Goal: Check status: Check status

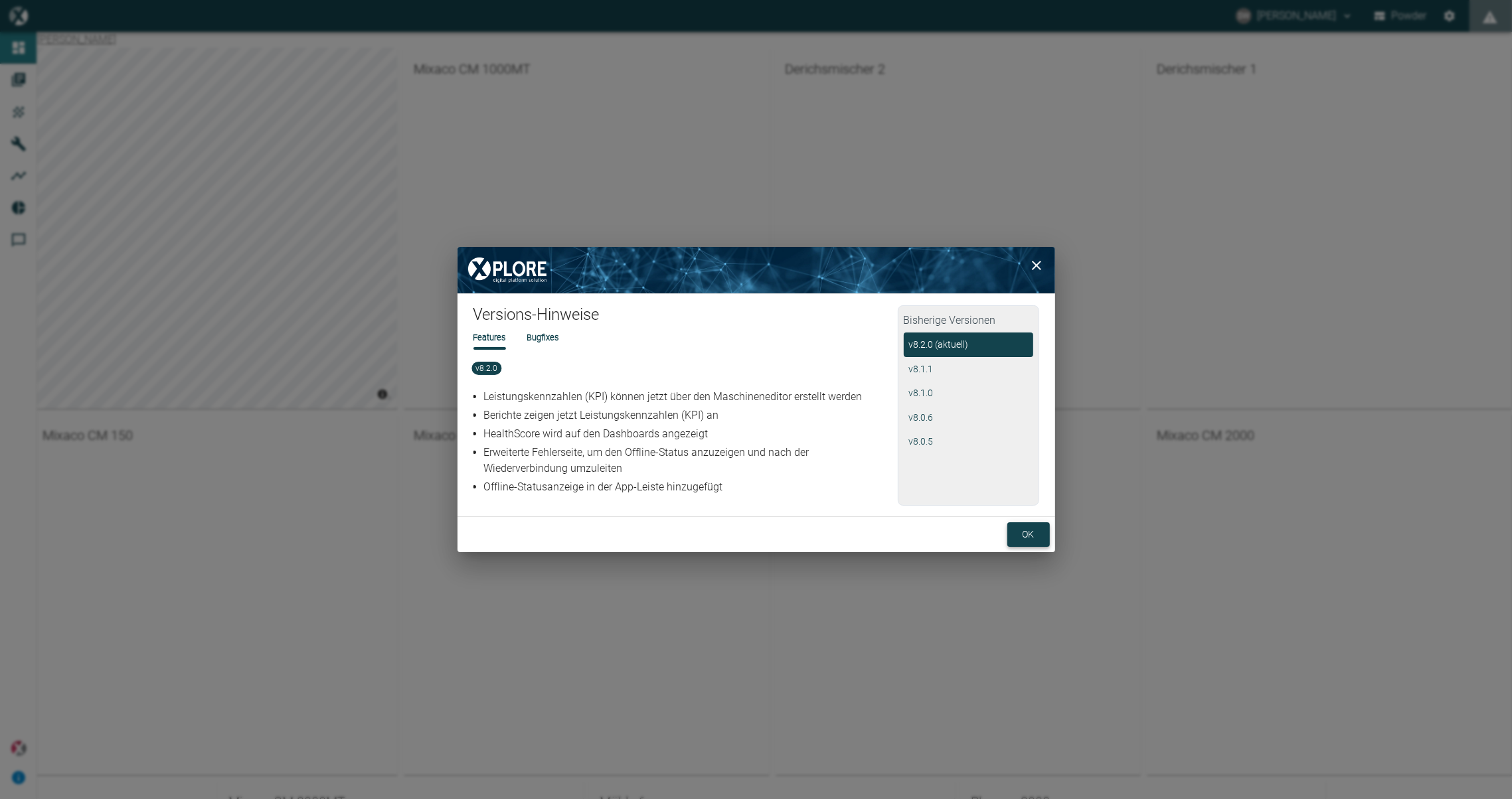
click at [1033, 534] on button "ok" at bounding box center [1029, 535] width 43 height 24
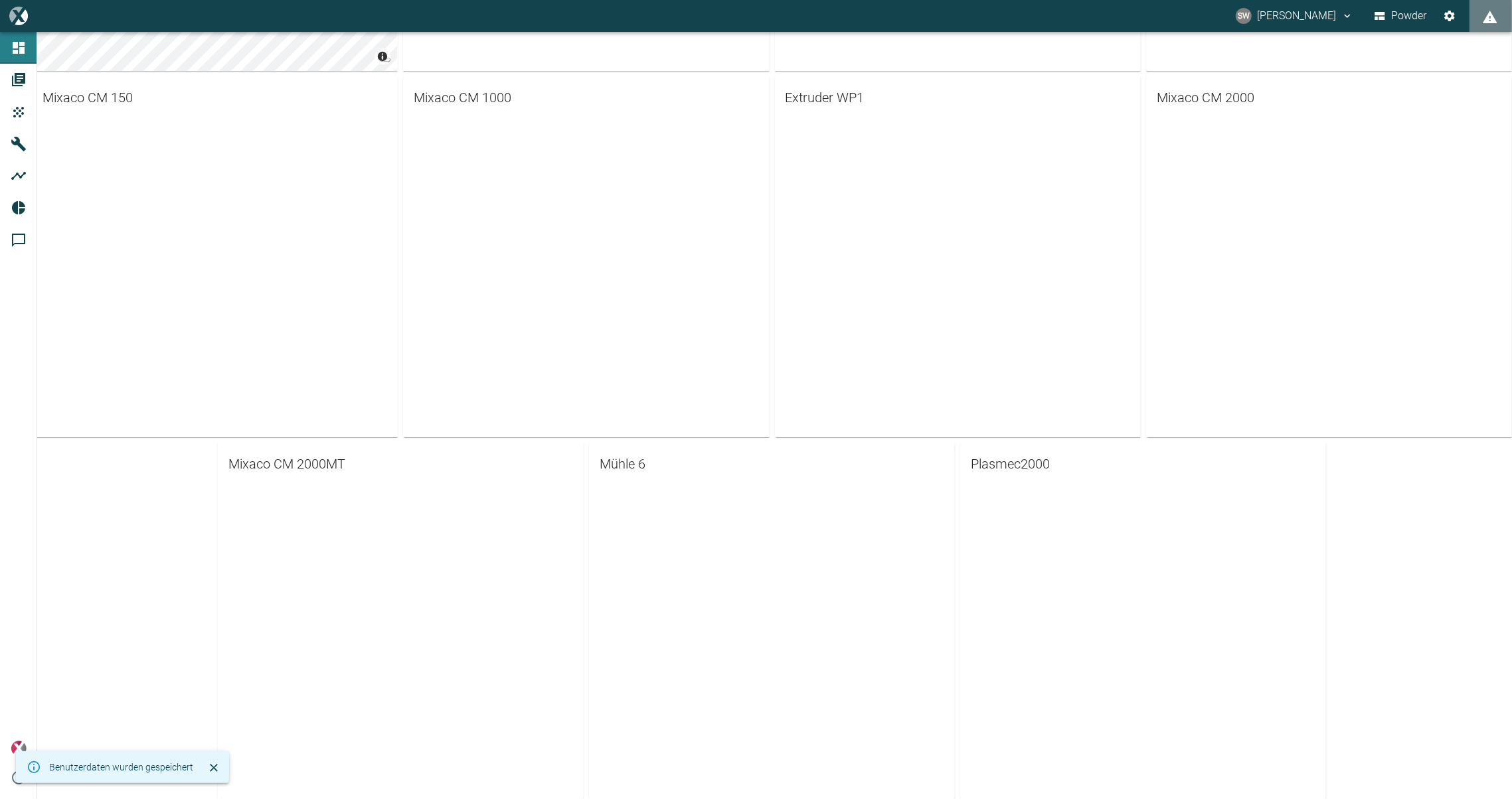
scroll to position [374, 0]
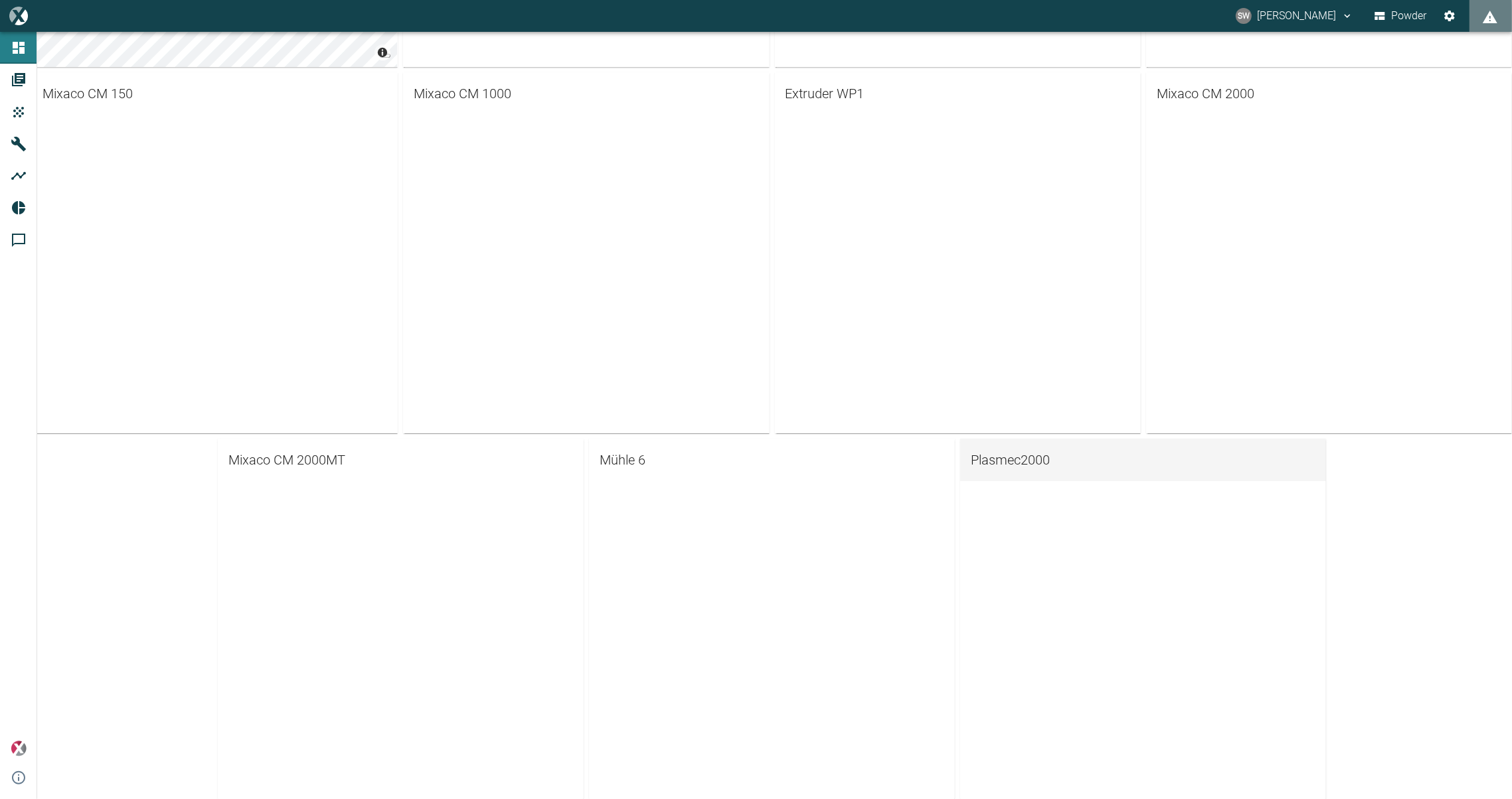
click at [987, 460] on span "Plasmec2000" at bounding box center [1143, 460] width 345 height 21
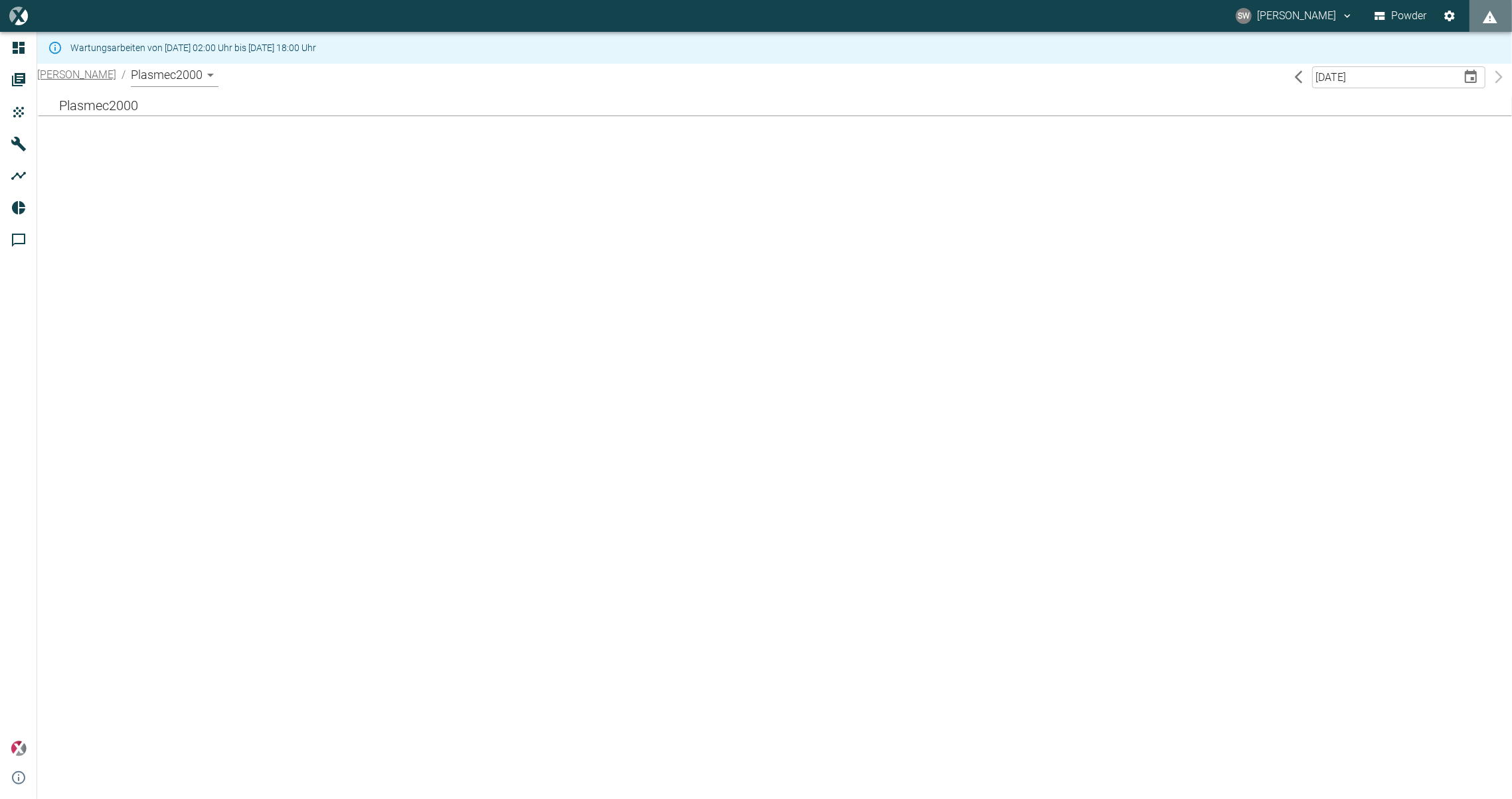
click at [1336, 77] on input "[DATE]" at bounding box center [1382, 77] width 140 height 22
click at [1473, 76] on icon "Choose date, selected date is 12. Aug. 2025" at bounding box center [1470, 77] width 16 height 16
click at [1326, 213] on button "12" at bounding box center [1326, 215] width 24 height 24
click at [1401, 78] on input "DD.MM.YYYY" at bounding box center [1382, 77] width 140 height 22
drag, startPoint x: 1401, startPoint y: 78, endPoint x: 1307, endPoint y: 81, distance: 94.0
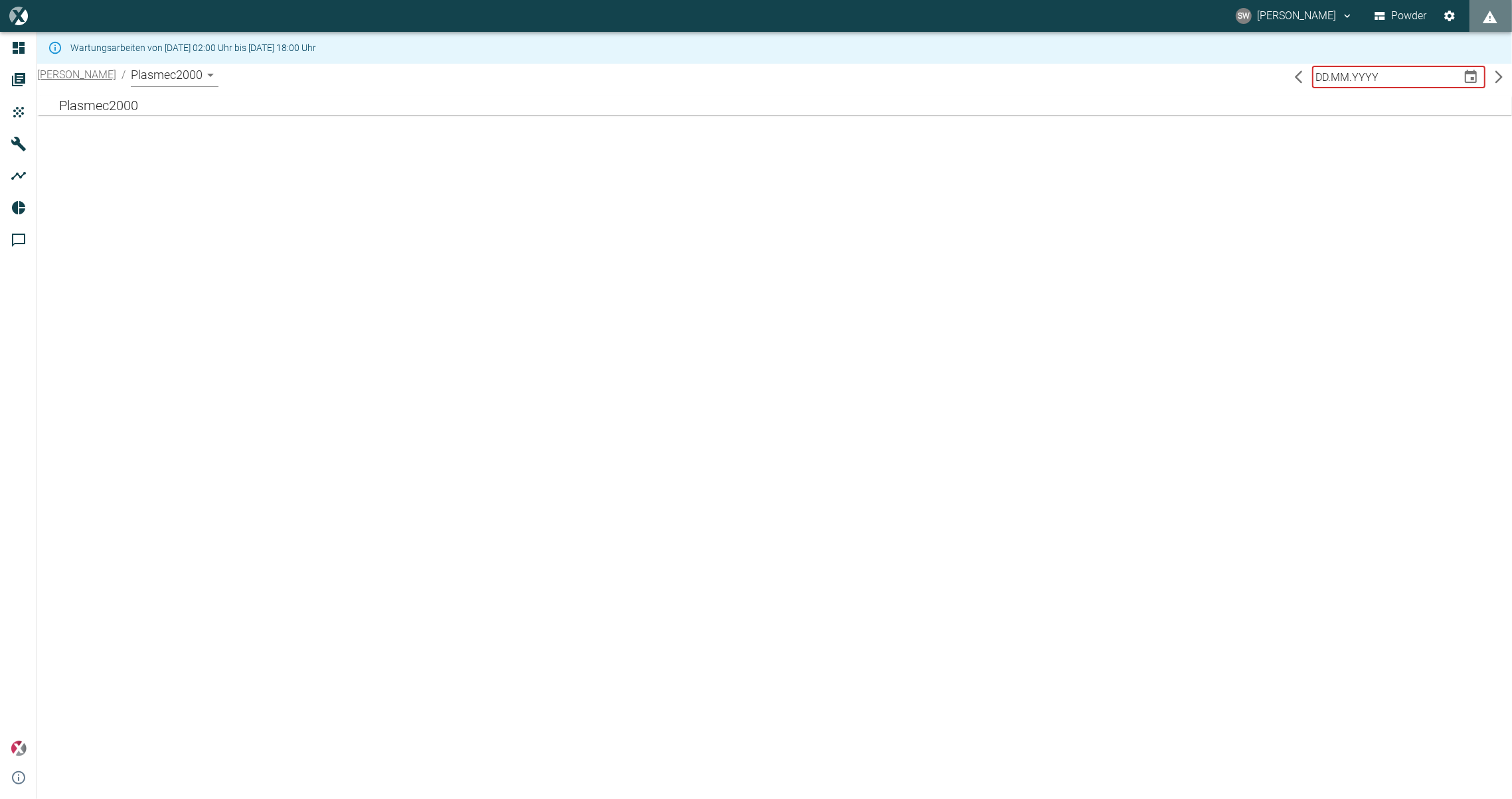
click at [1307, 81] on div "DD.MM.YYYY ​" at bounding box center [1399, 77] width 227 height 27
click at [1307, 81] on icon "previous day" at bounding box center [1298, 77] width 16 height 16
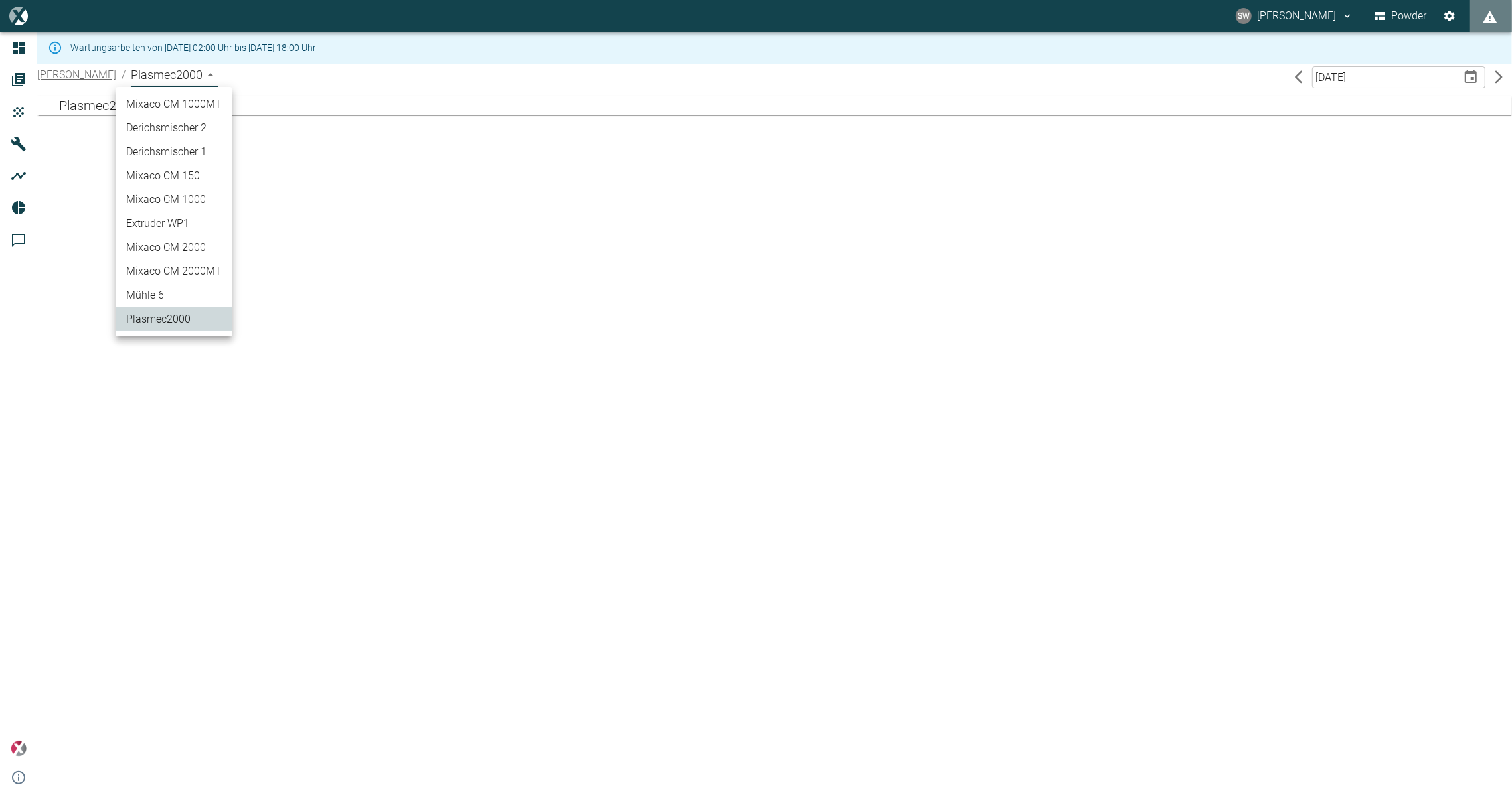
click at [207, 70] on body "SW [PERSON_NAME] Powder Dashboard Aufträge Produkte Maschinen Analysen Reports …" at bounding box center [756, 400] width 1512 height 799
click at [207, 70] on div at bounding box center [756, 400] width 1512 height 799
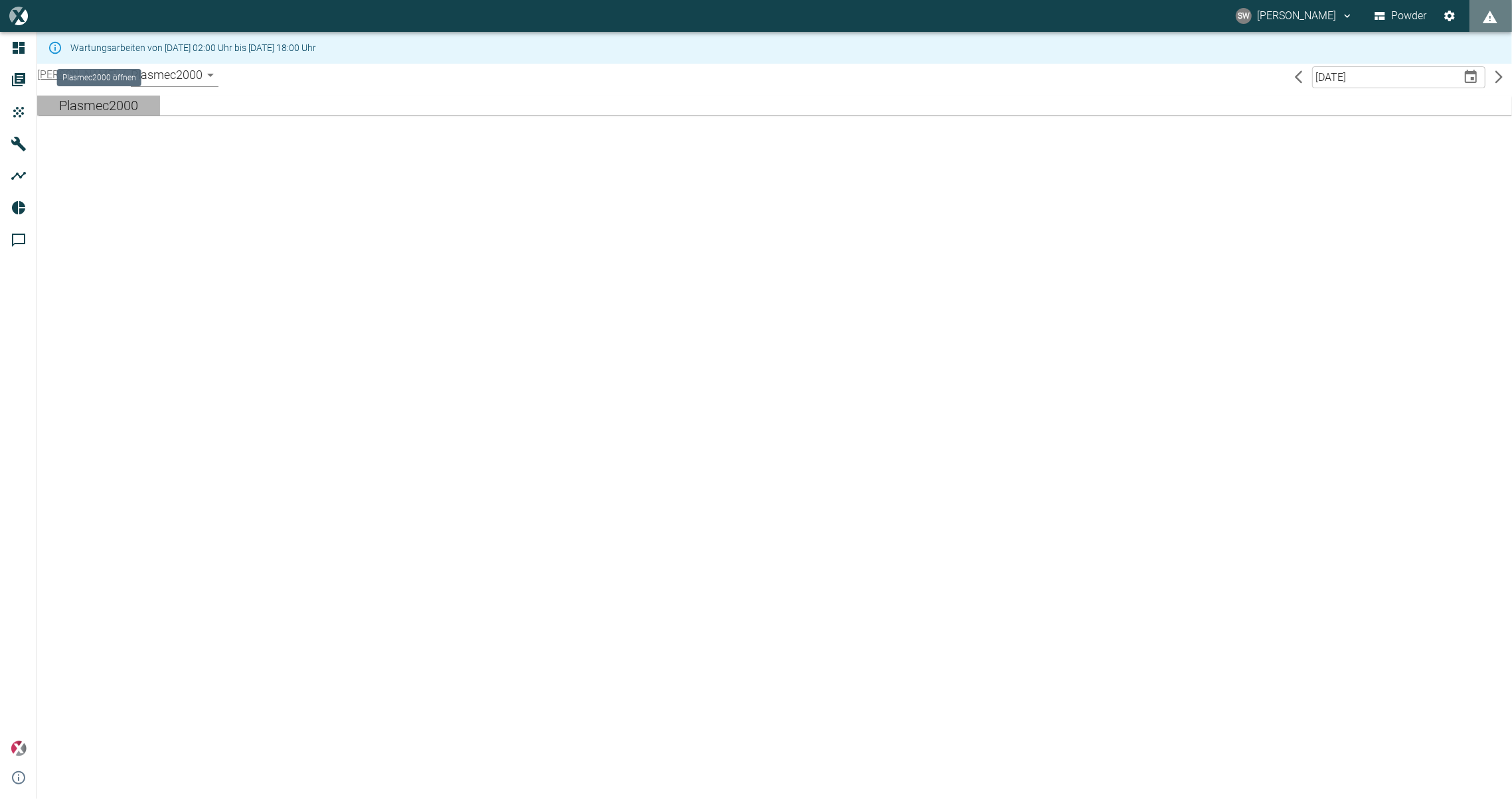
click at [132, 100] on div "Plasmec2000" at bounding box center [99, 106] width 79 height 20
type input "[DATE]"
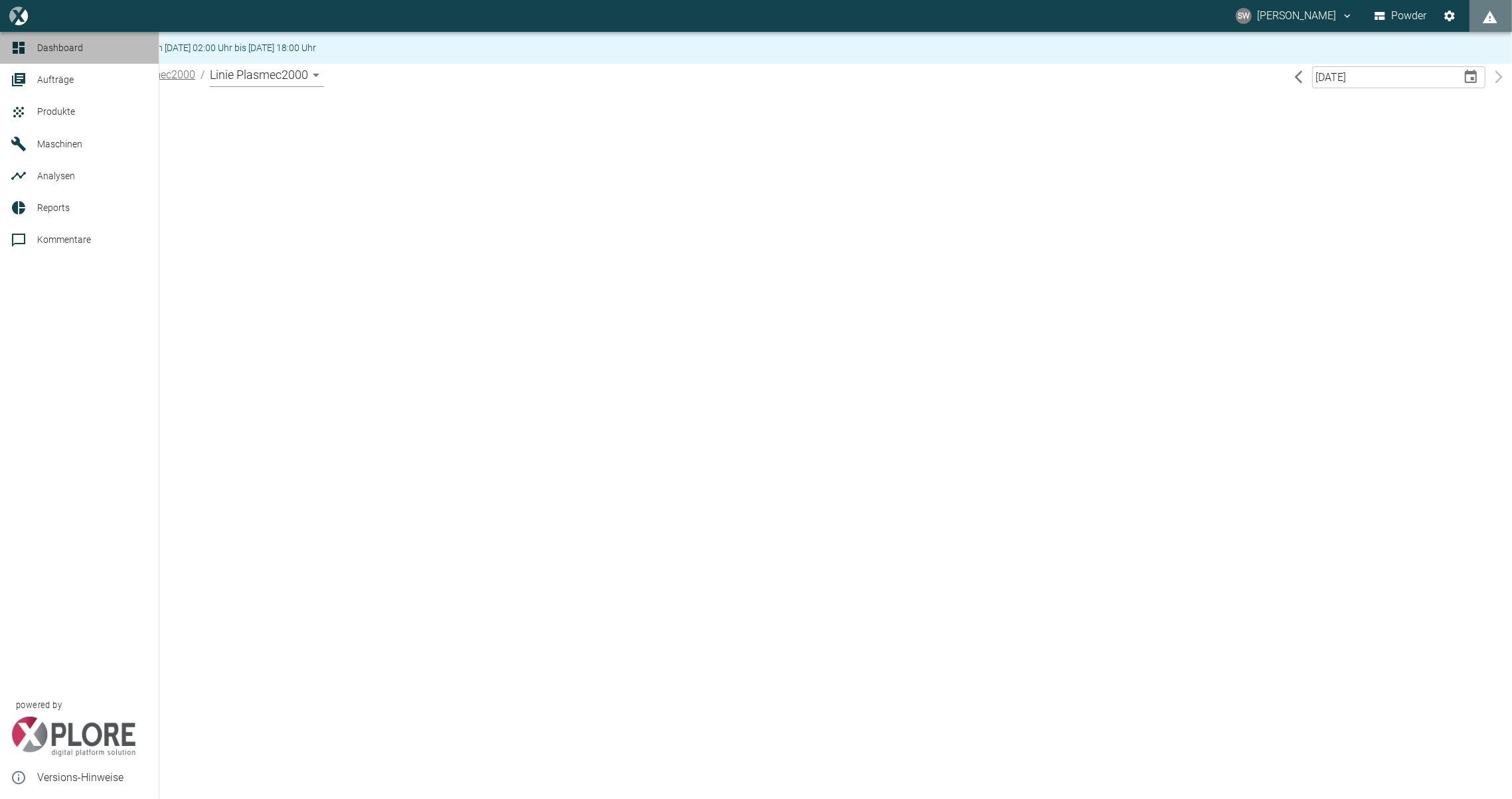
click at [22, 48] on icon at bounding box center [19, 48] width 12 height 12
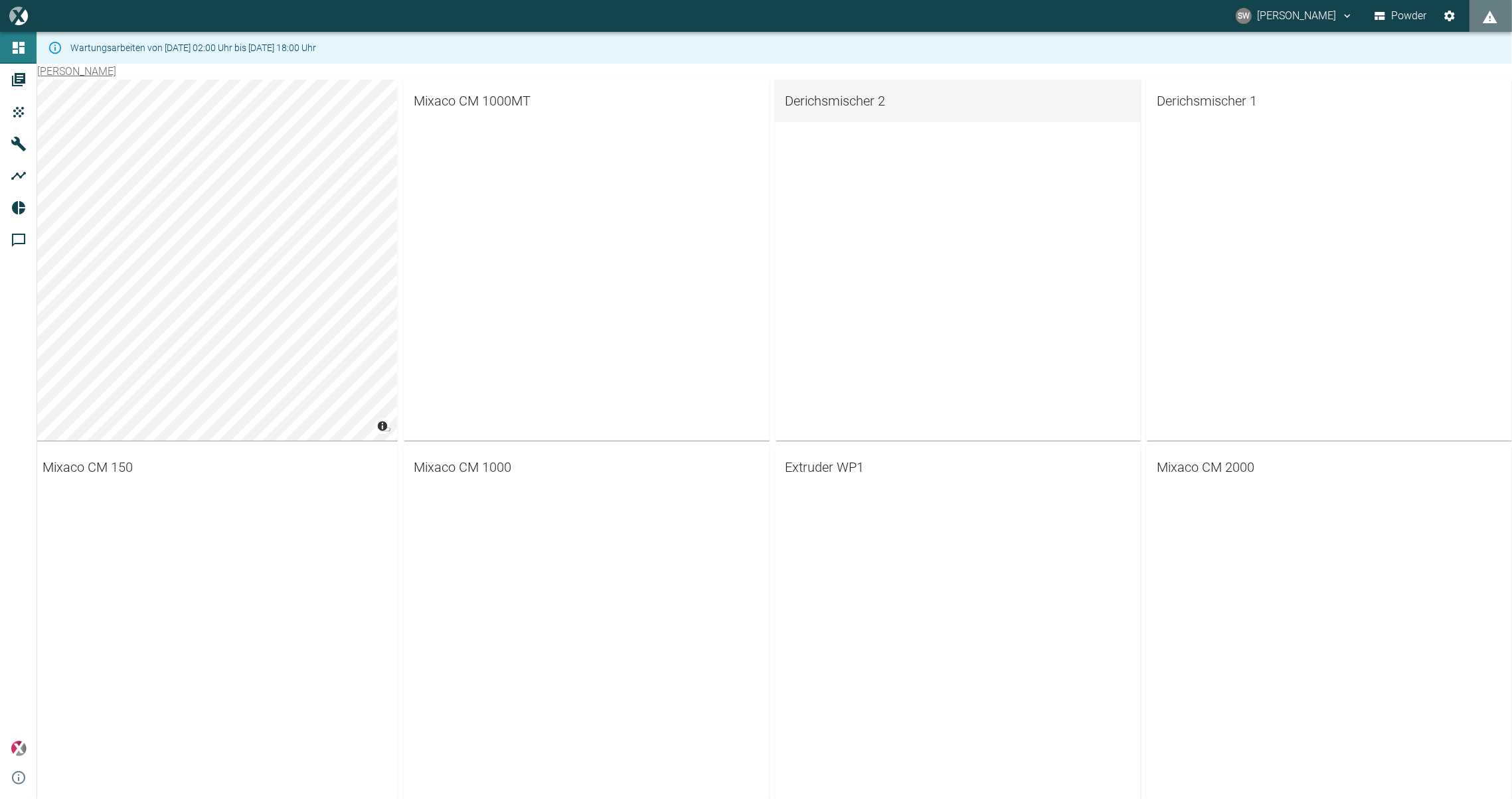
click at [846, 97] on span "Derichsmischer 2" at bounding box center [957, 101] width 345 height 21
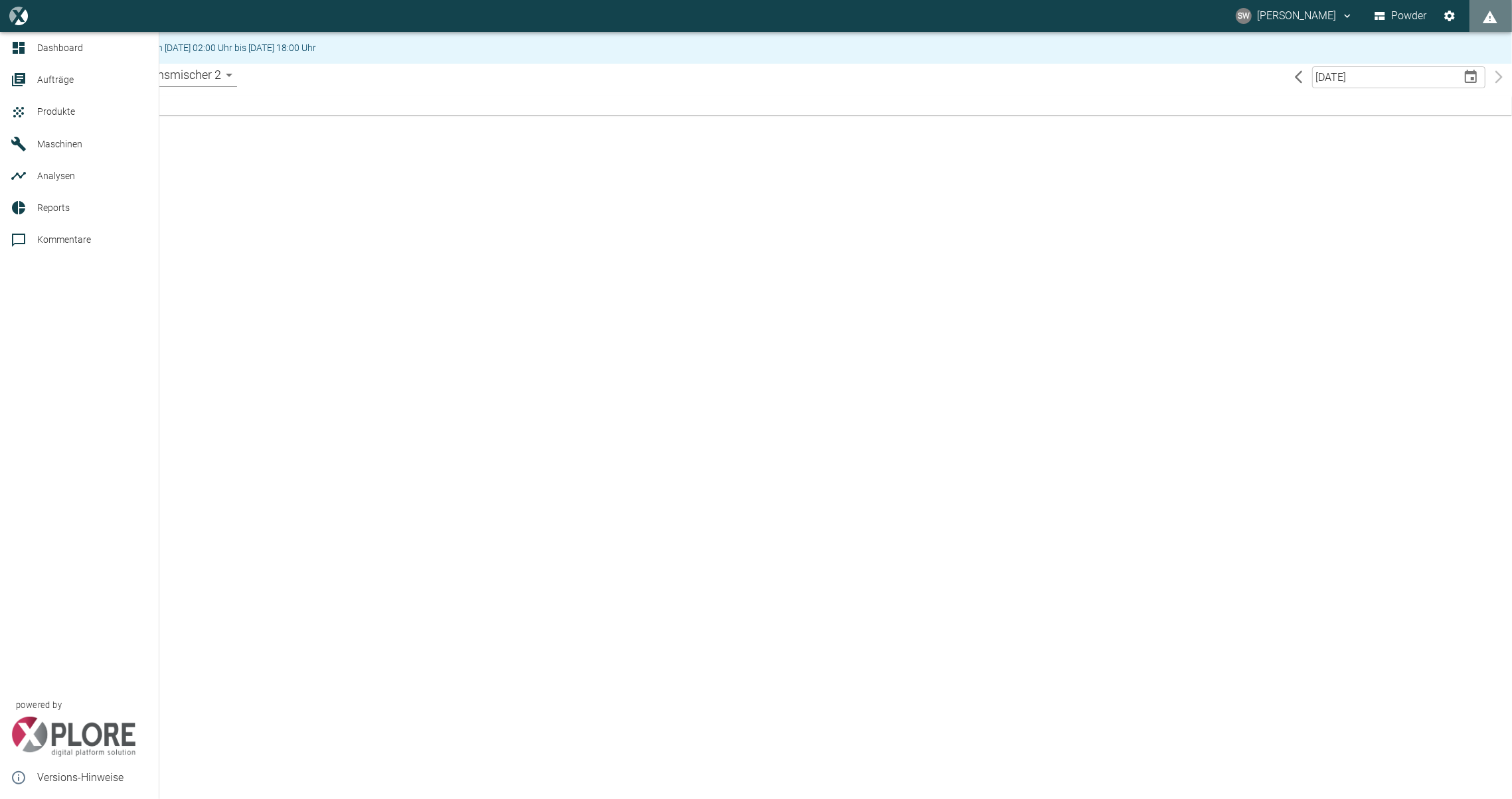
click at [16, 48] on icon at bounding box center [19, 48] width 12 height 12
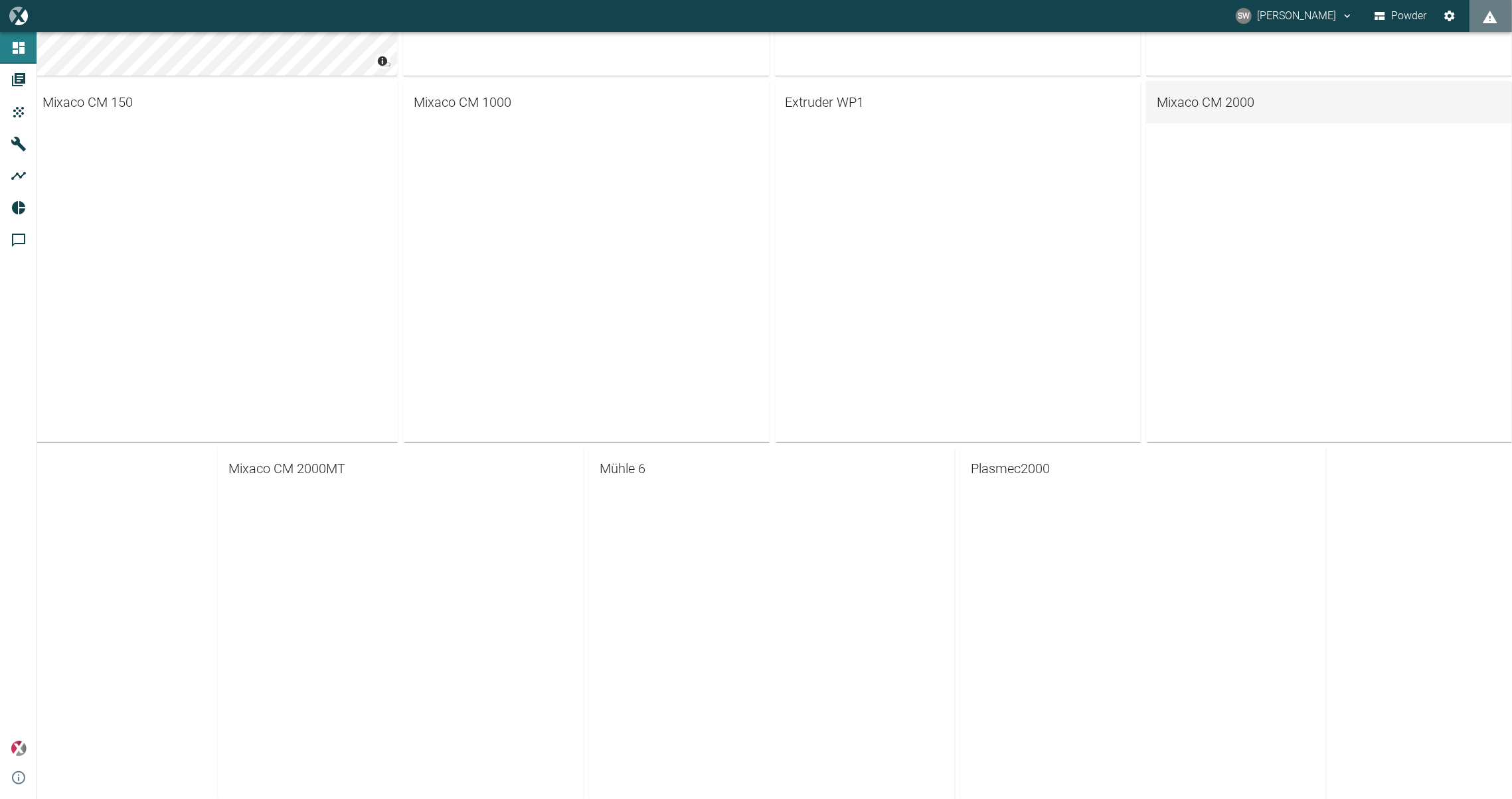
scroll to position [374, 0]
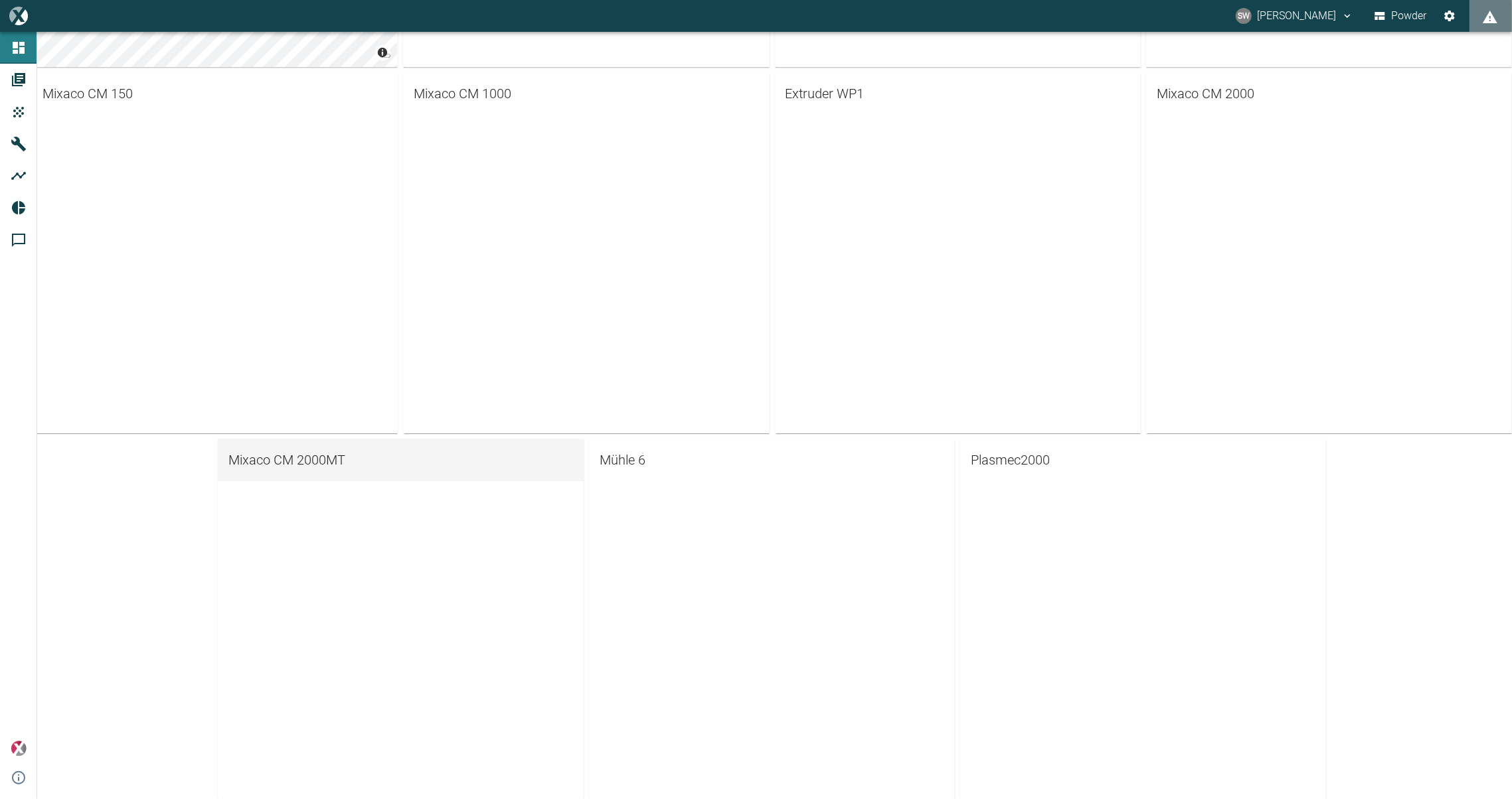
click at [346, 442] on link "Mixaco CM 2000MT" at bounding box center [400, 460] width 366 height 43
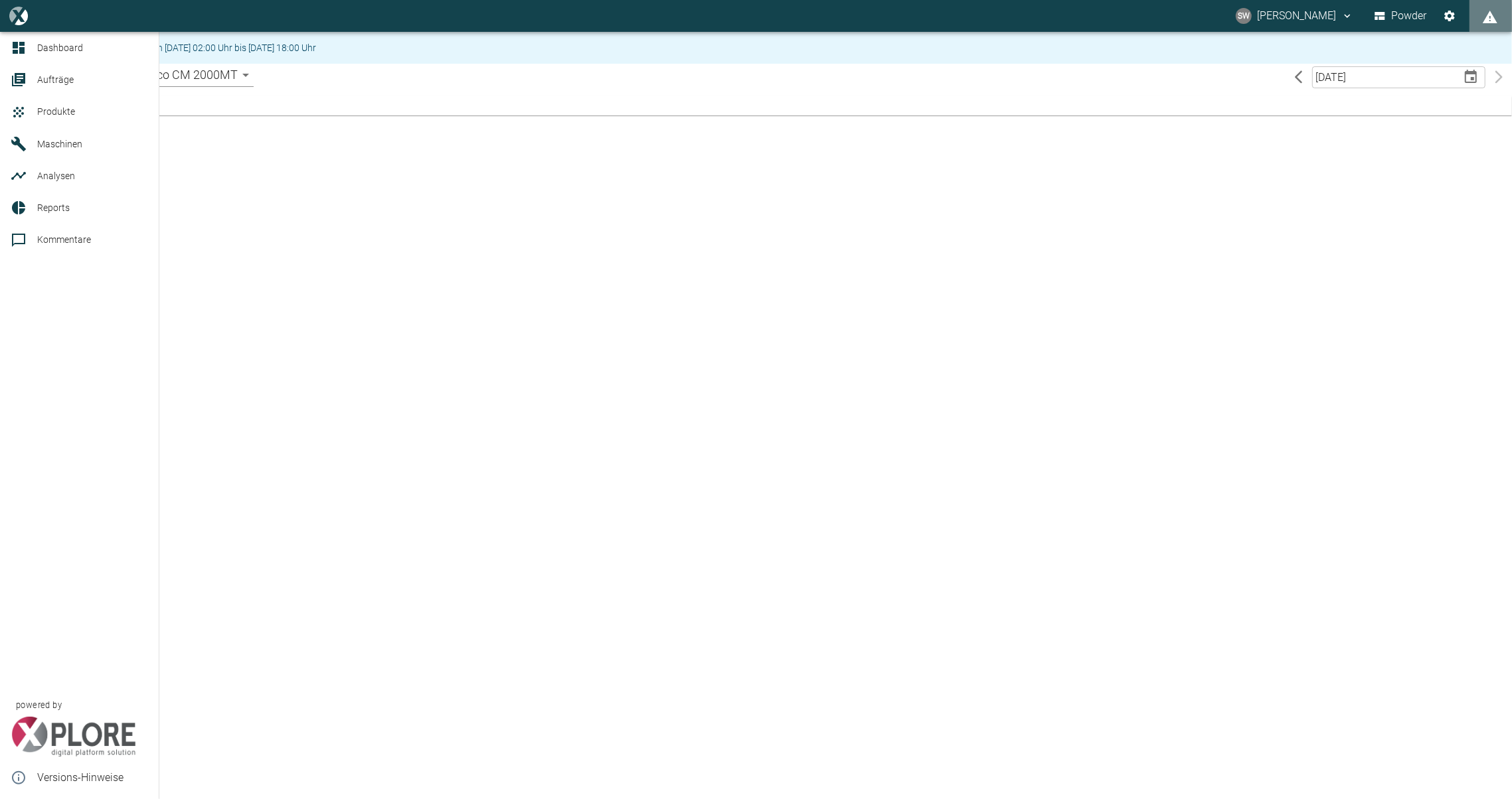
click at [33, 107] on link "Produkte" at bounding box center [79, 112] width 159 height 32
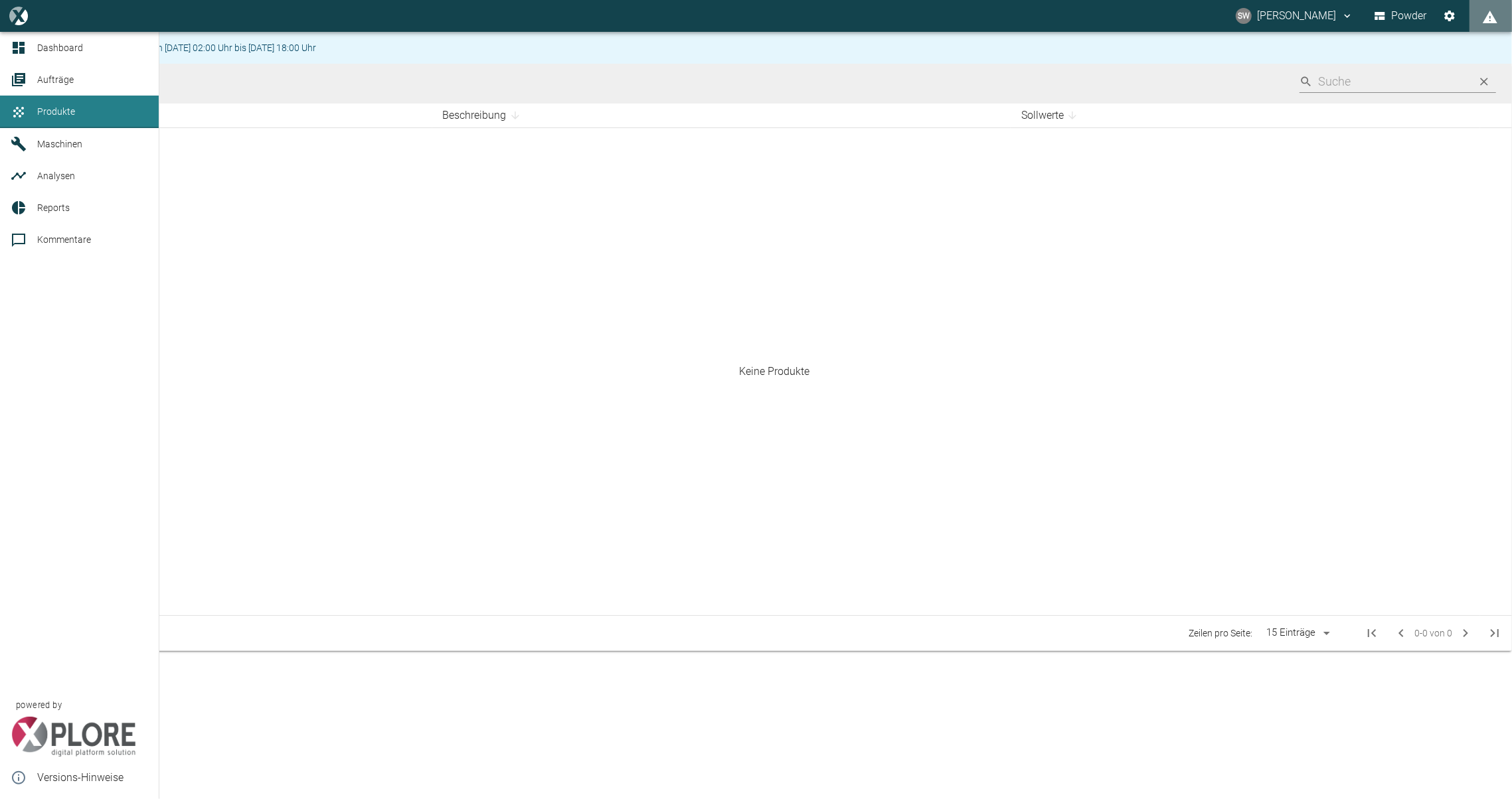
click at [44, 145] on span "Maschinen" at bounding box center [59, 144] width 45 height 11
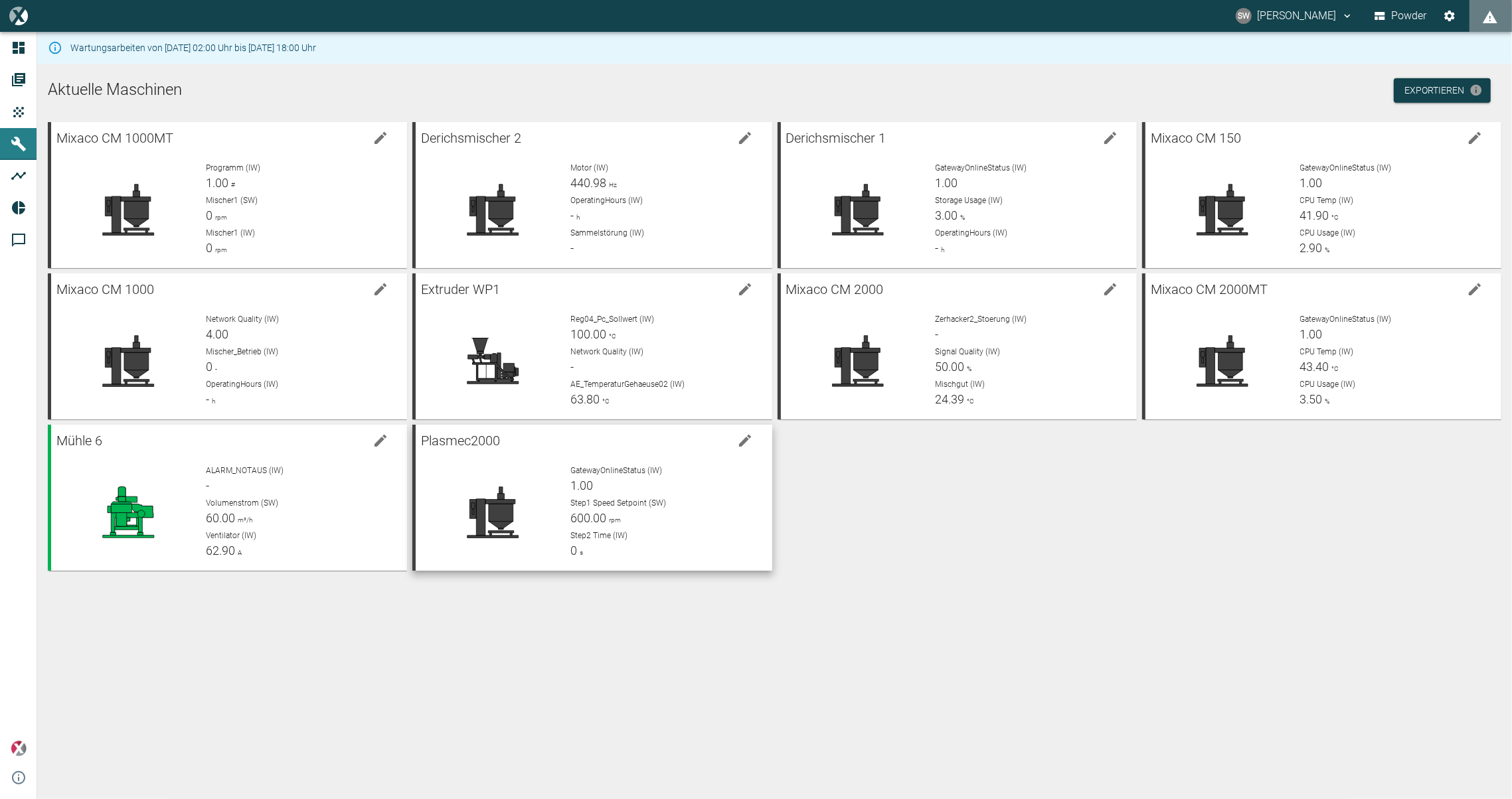
click at [579, 471] on span "GatewayOnlineStatus (IW)" at bounding box center [616, 470] width 91 height 9
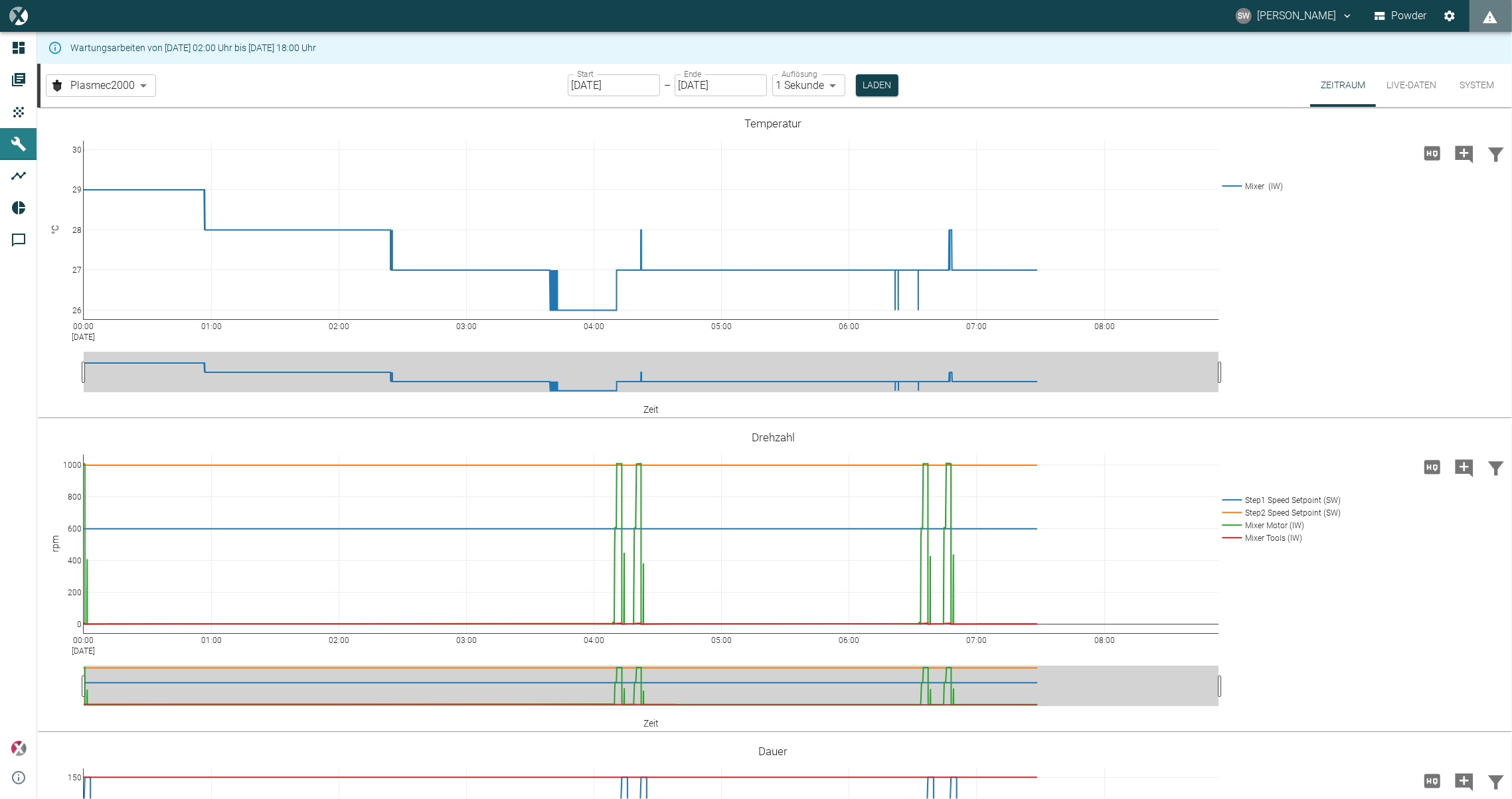
click at [580, 84] on input "[DATE]" at bounding box center [613, 85] width 92 height 22
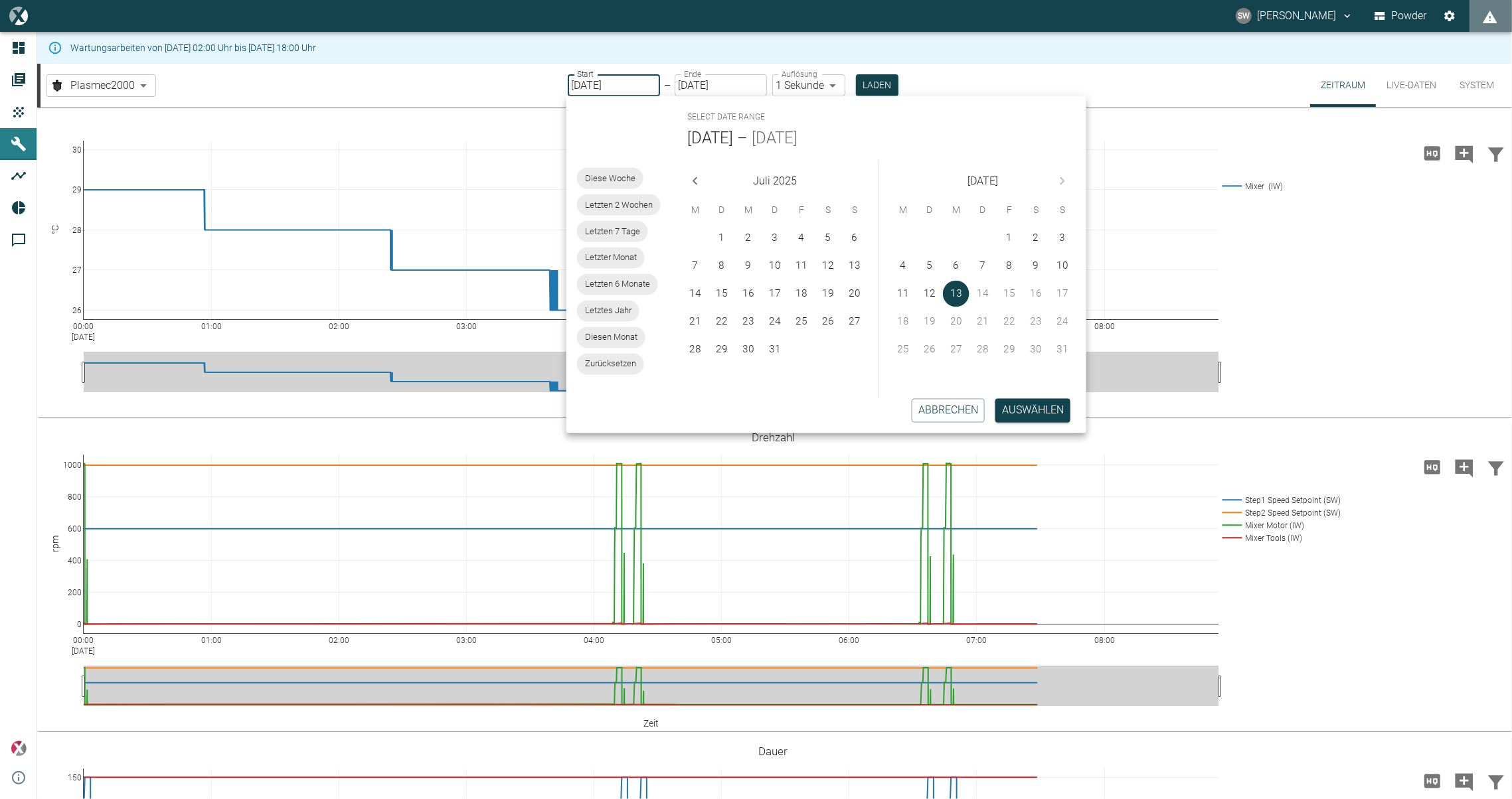
type input "[DATE]"
type input "2min"
type input "[DATE]"
click at [689, 84] on input "[DATE]" at bounding box center [721, 85] width 92 height 22
type input "[DATE]"
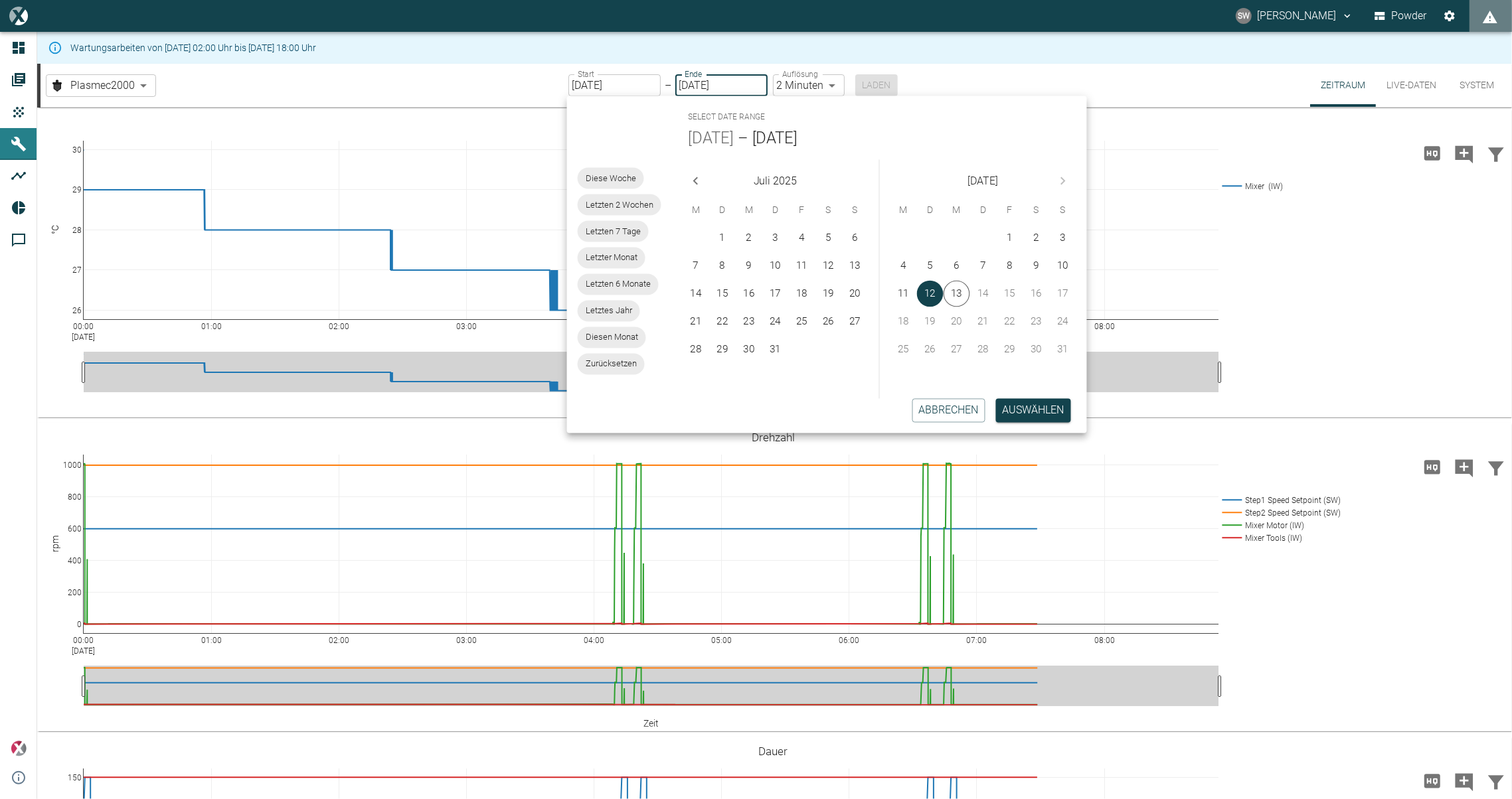
type input "1sec"
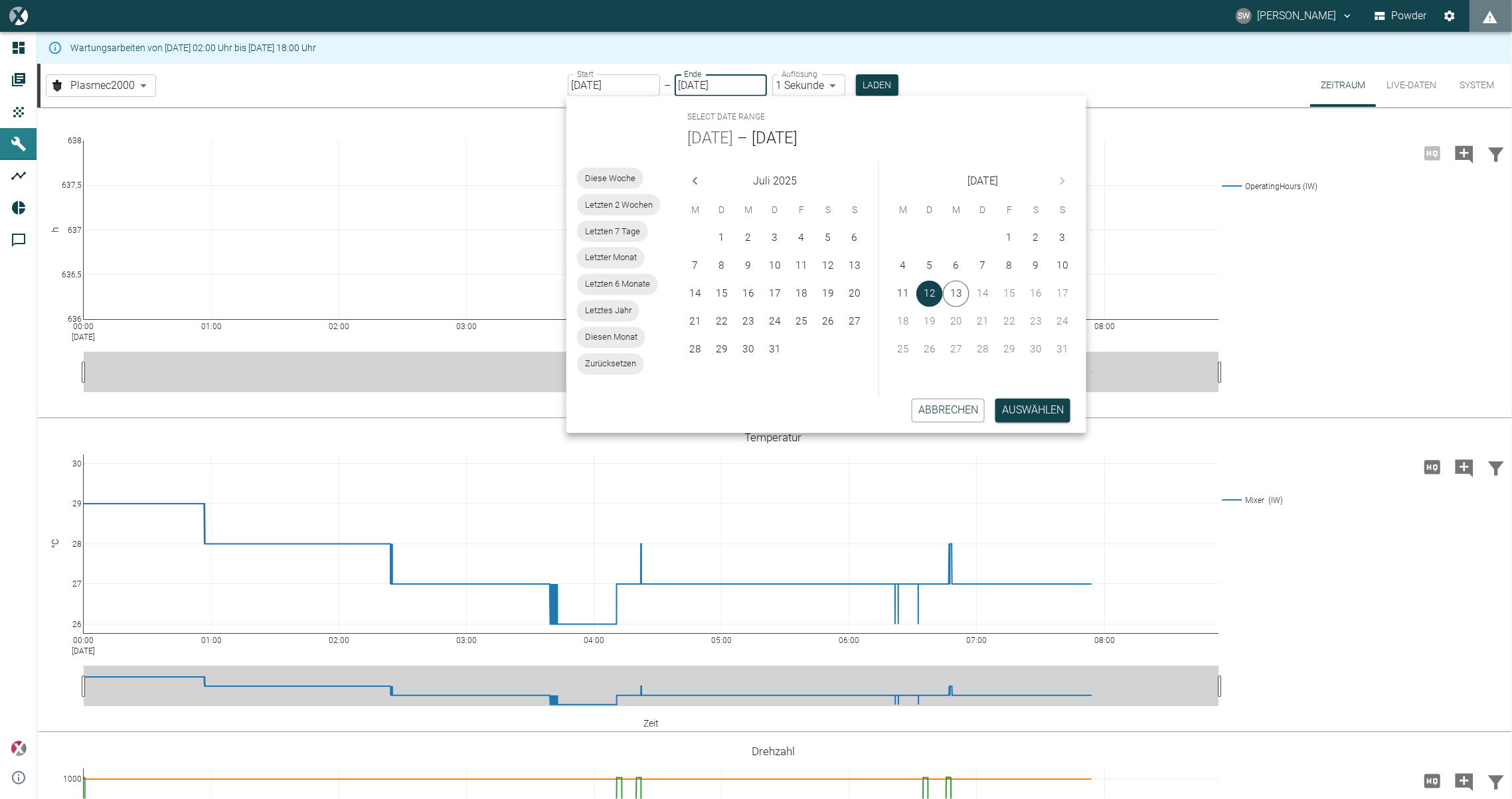
type input "[DATE]"
click at [880, 84] on button "Laden" at bounding box center [877, 85] width 43 height 22
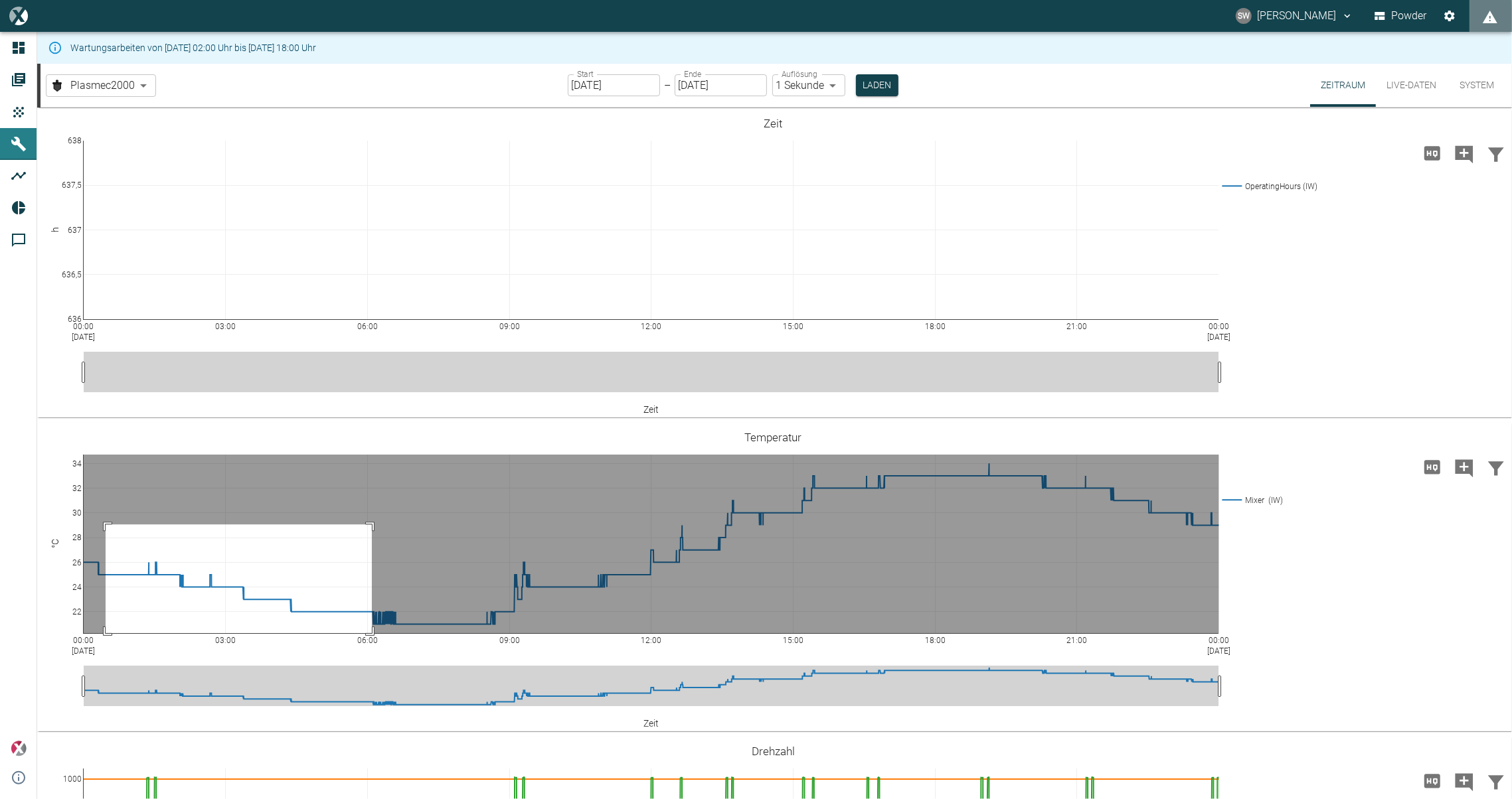
drag, startPoint x: 106, startPoint y: 524, endPoint x: 372, endPoint y: 680, distance: 308.4
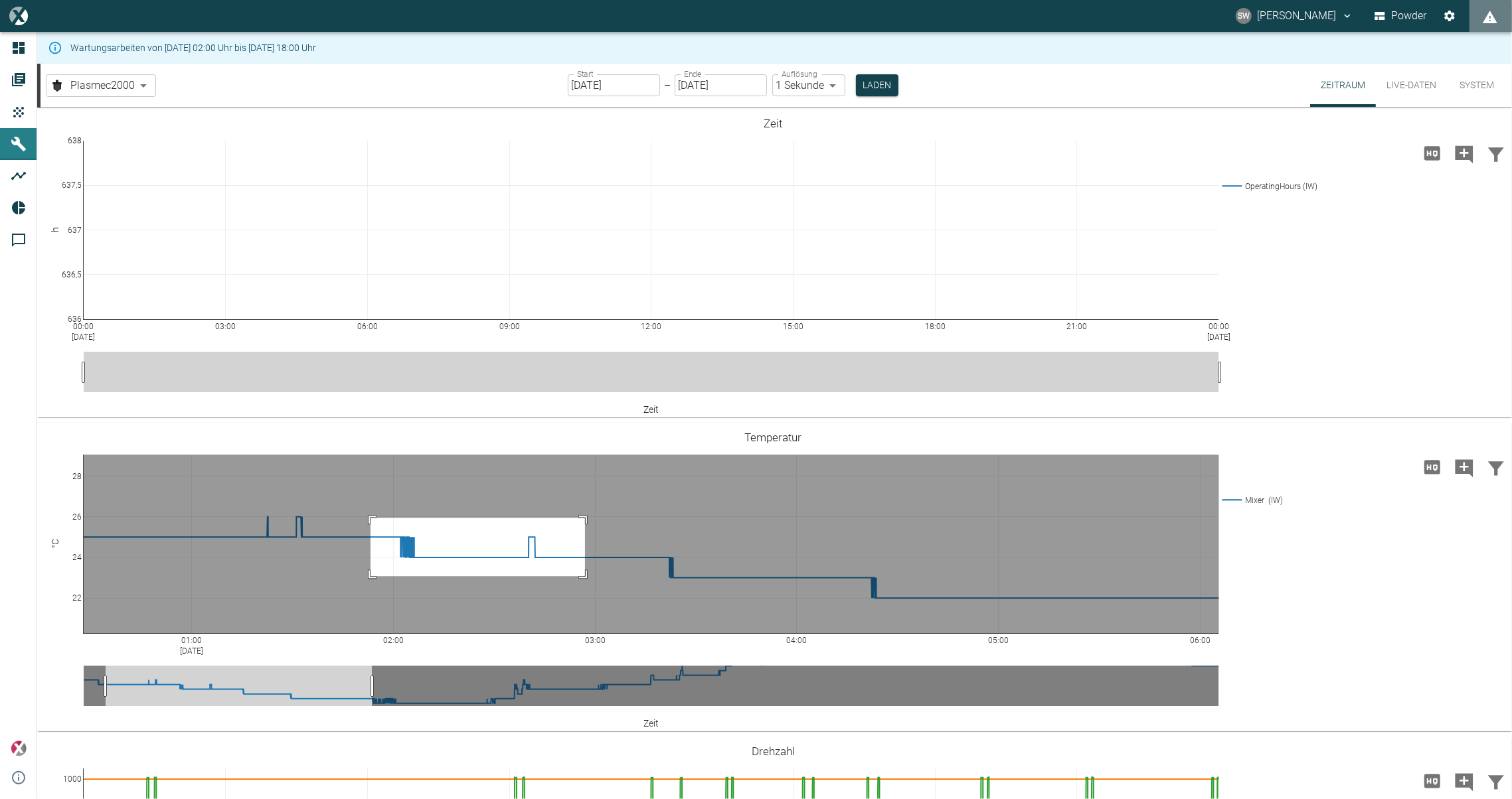
drag, startPoint x: 371, startPoint y: 518, endPoint x: 585, endPoint y: 576, distance: 221.7
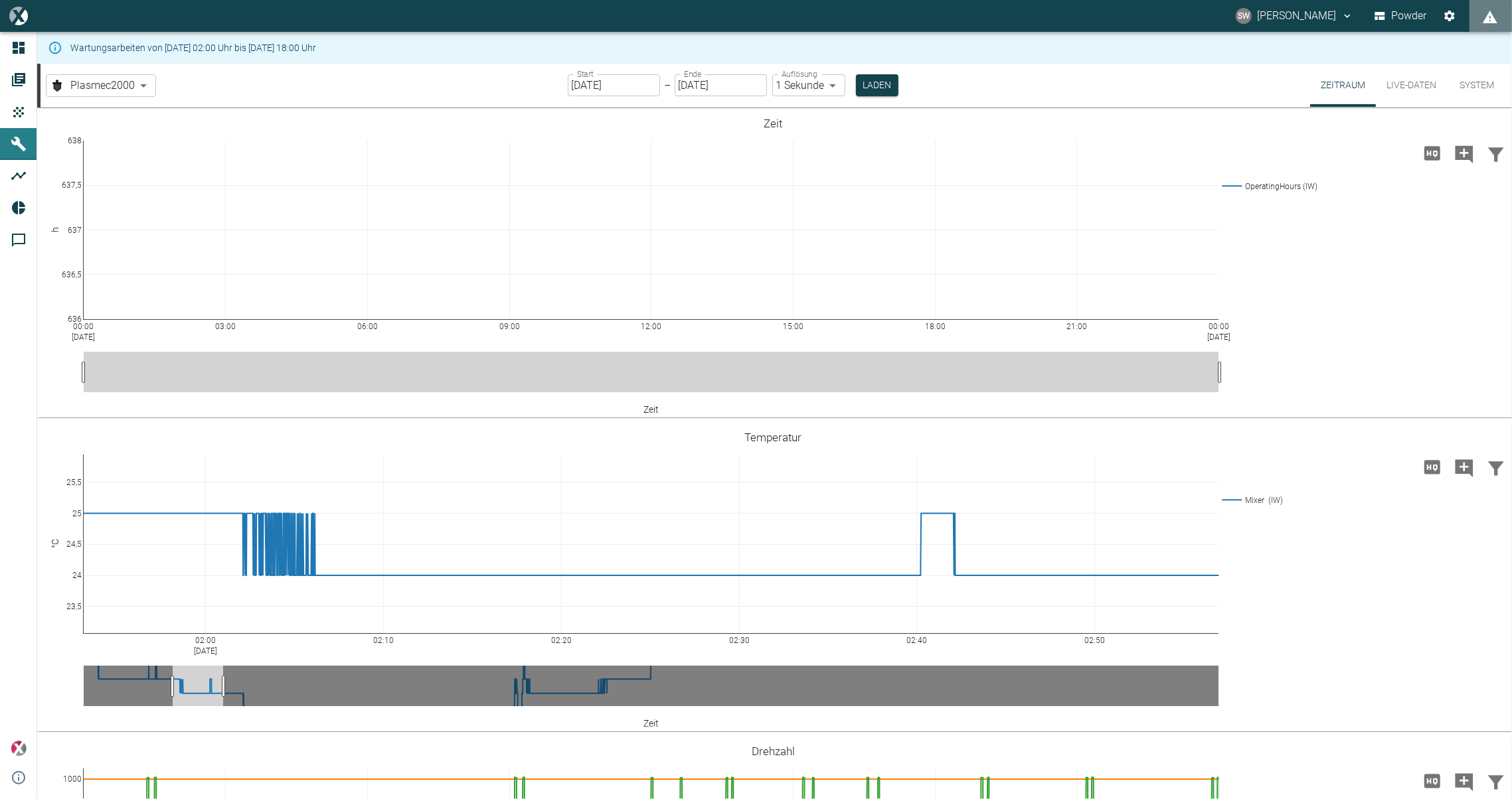
click at [579, 85] on input "[DATE]" at bounding box center [613, 85] width 92 height 22
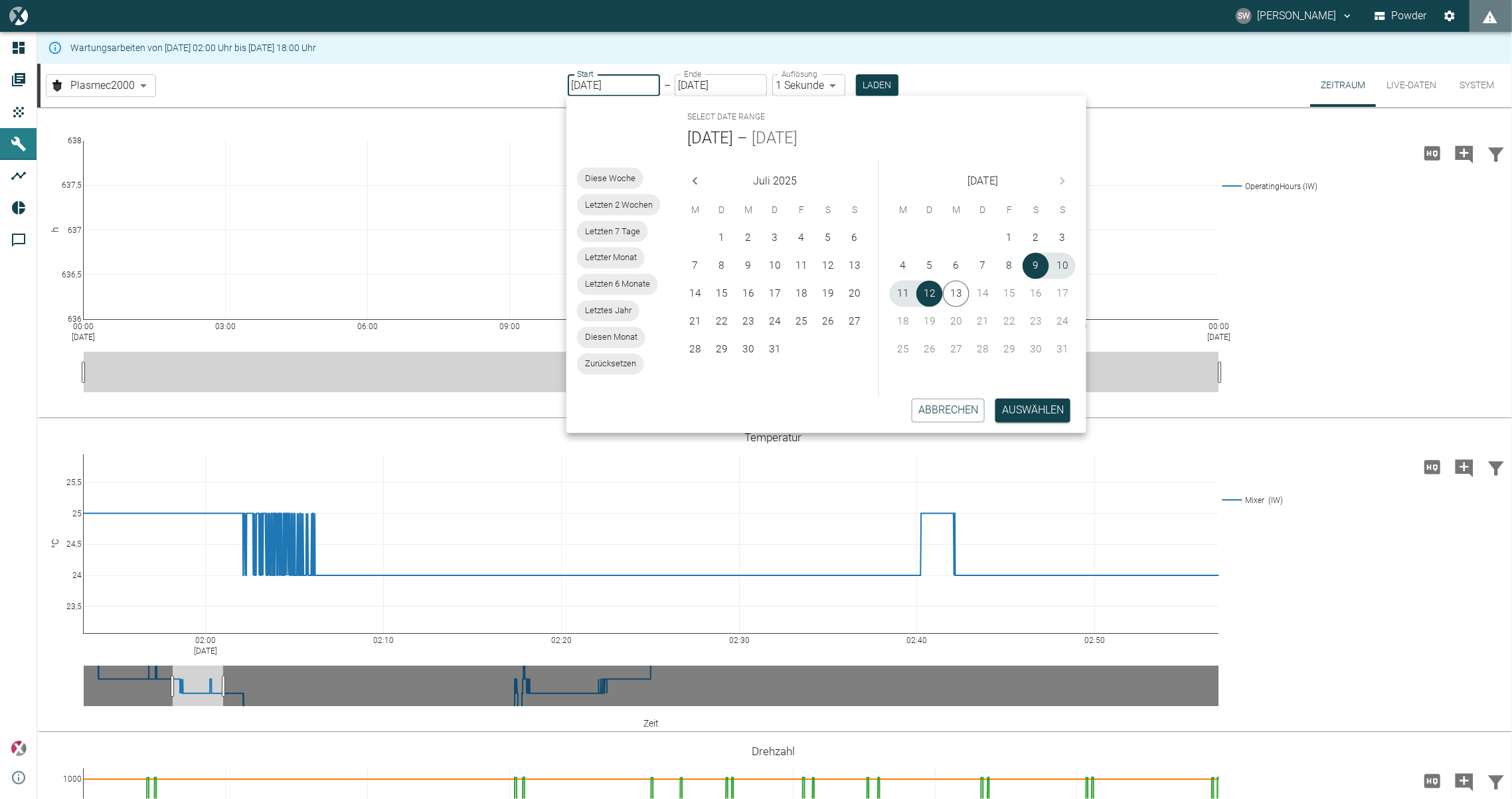
type input "[DATE]"
click at [860, 81] on button "Laden" at bounding box center [877, 85] width 43 height 22
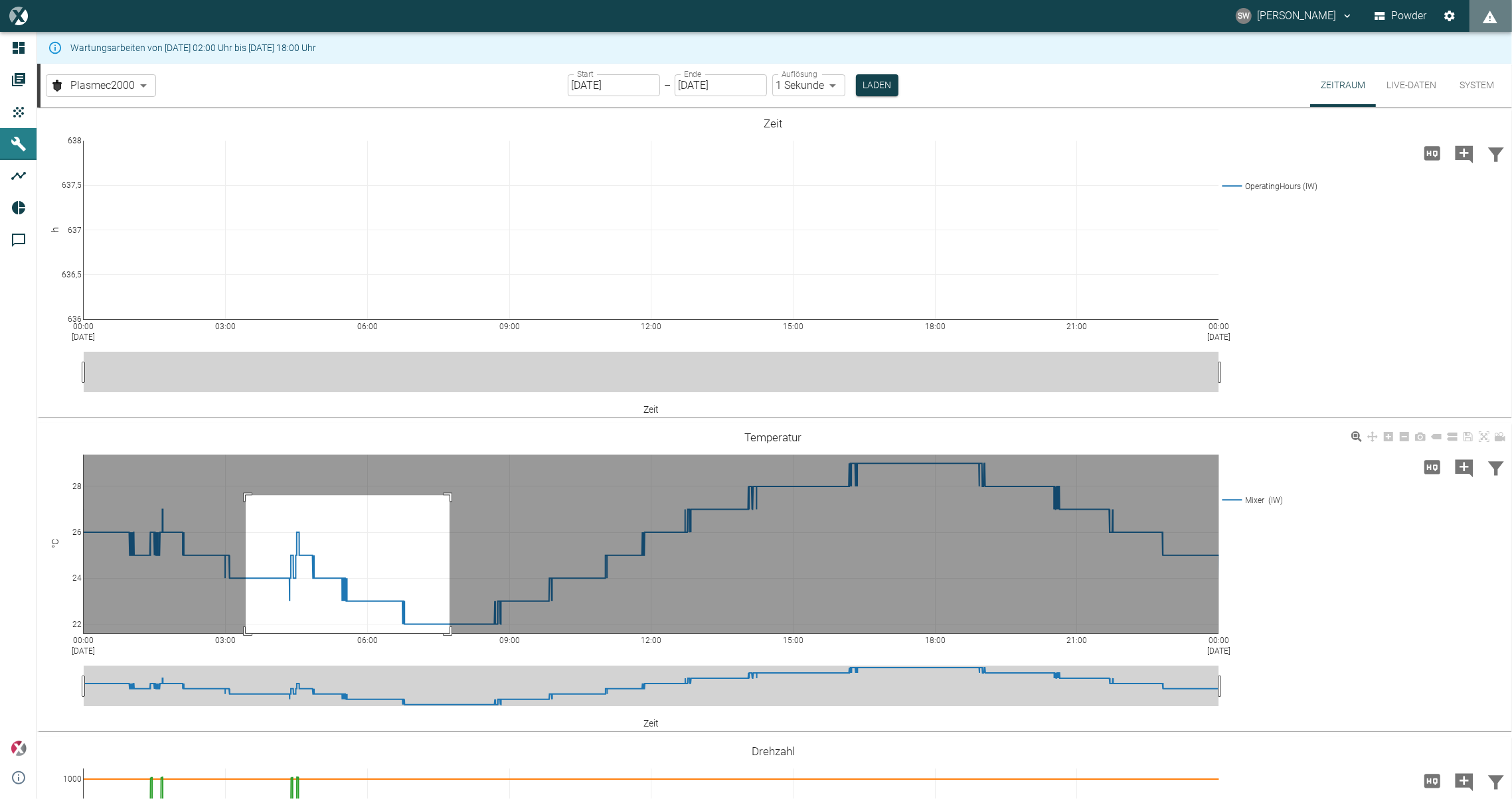
drag, startPoint x: 246, startPoint y: 495, endPoint x: 464, endPoint y: 649, distance: 266.9
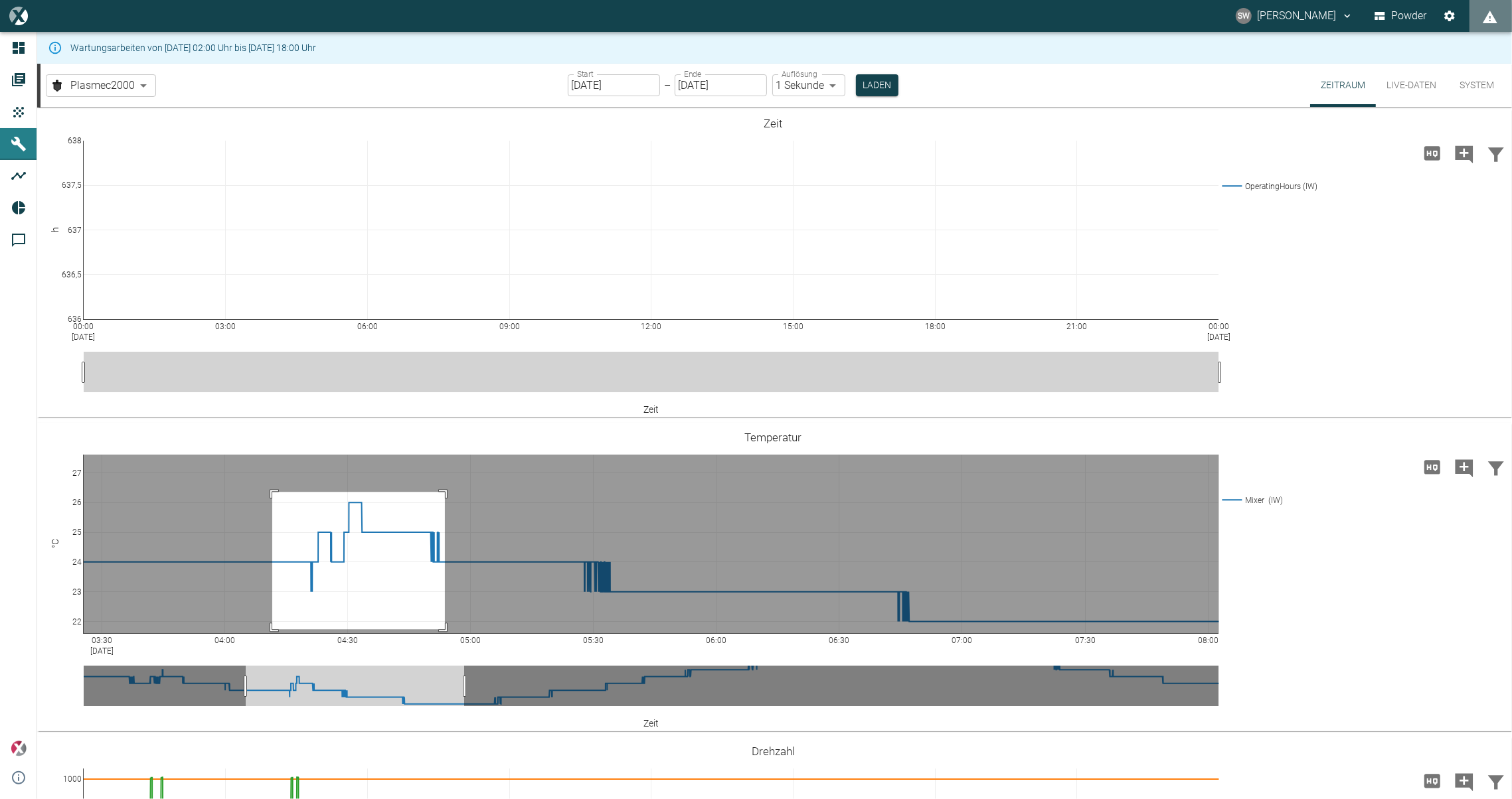
drag, startPoint x: 272, startPoint y: 492, endPoint x: 445, endPoint y: 629, distance: 220.7
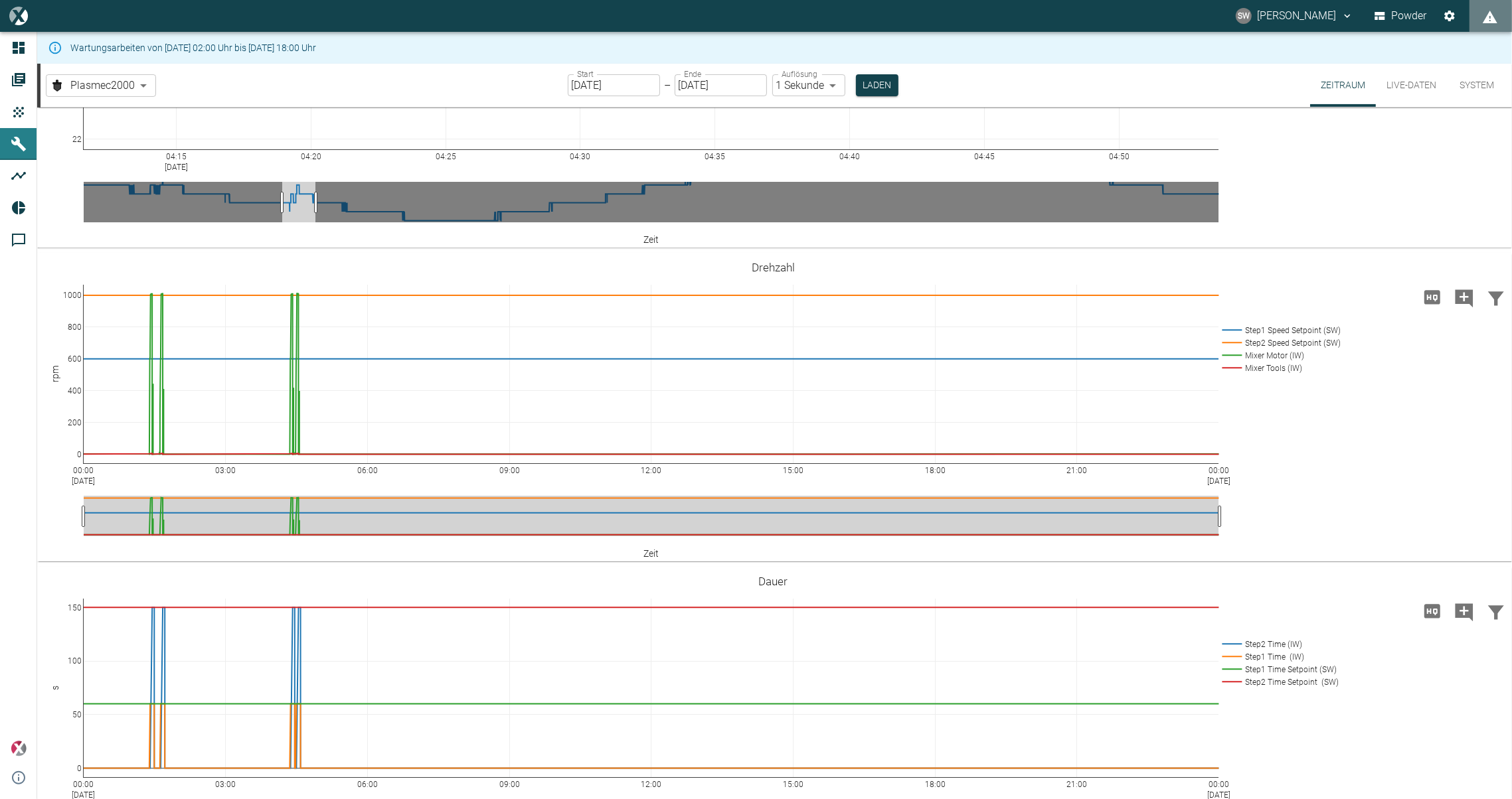
scroll to position [422, 0]
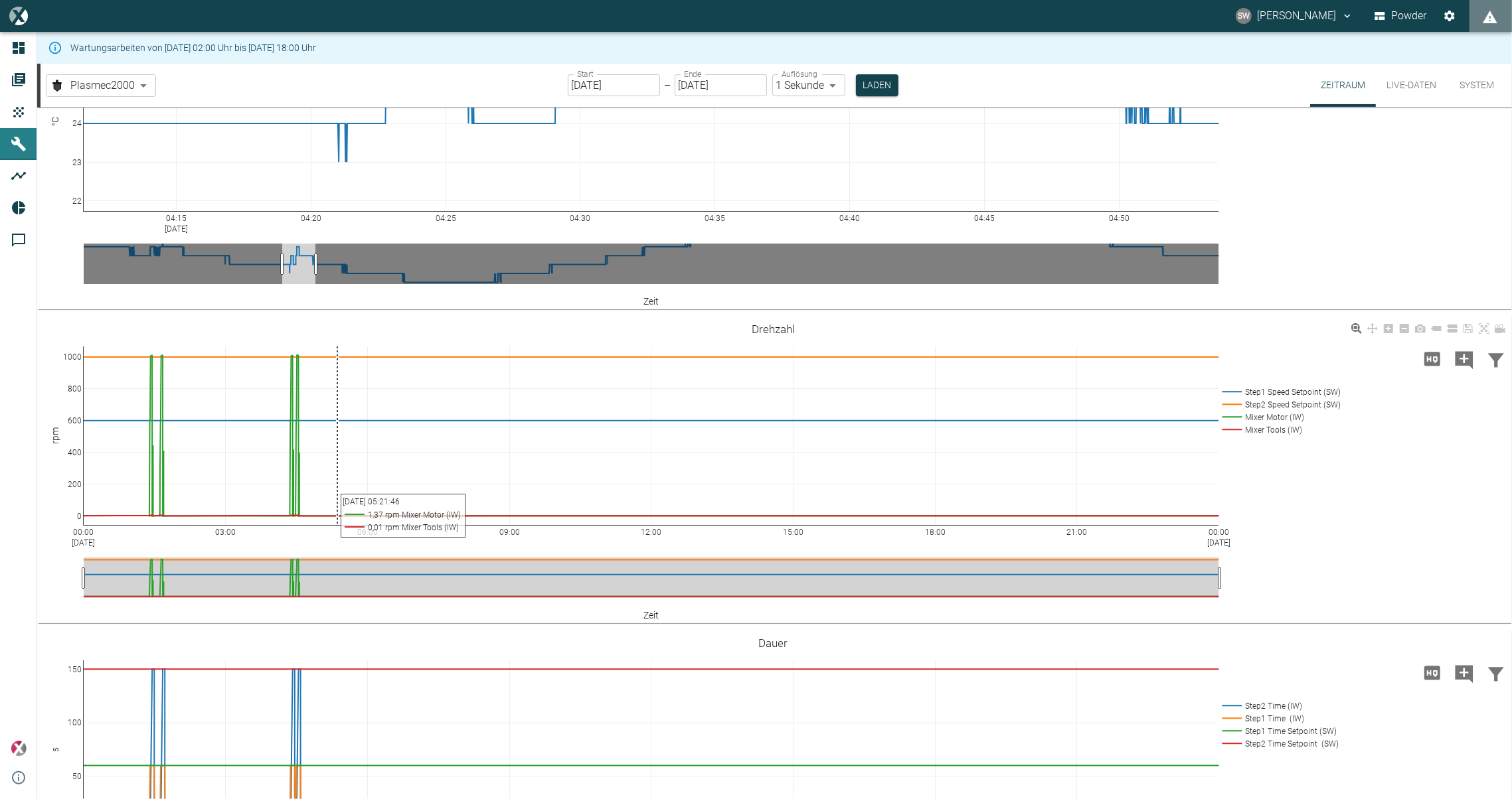
drag, startPoint x: 263, startPoint y: 344, endPoint x: 337, endPoint y: 428, distance: 111.9
click at [337, 428] on div "00:00 [DATE] 03:00 06:00 09:00 12:00 15:00 18:00 21:00 00:00 [DATE] 0 200 400 6…" at bounding box center [773, 470] width 1472 height 299
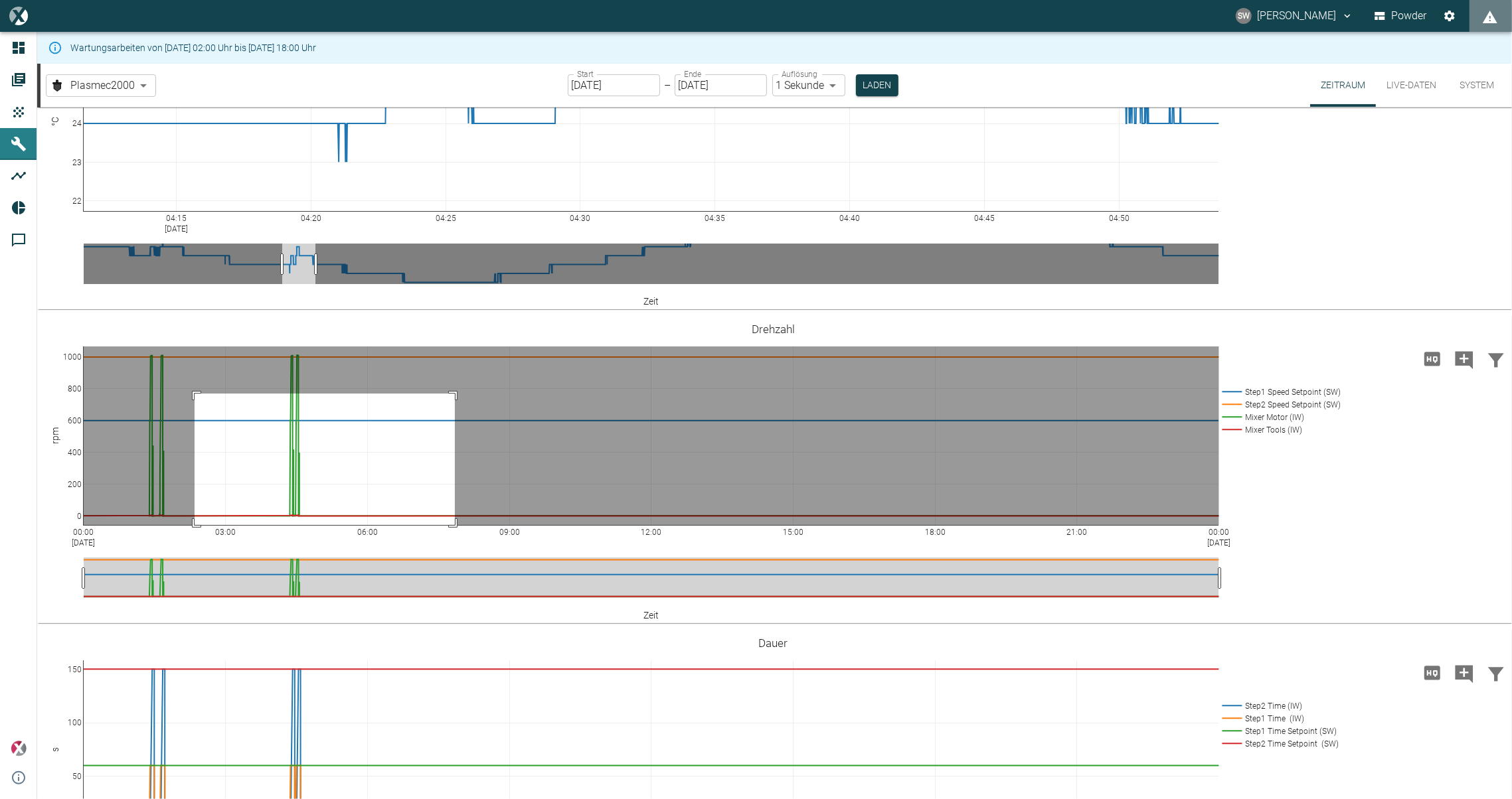
drag, startPoint x: 195, startPoint y: 393, endPoint x: 455, endPoint y: 538, distance: 297.7
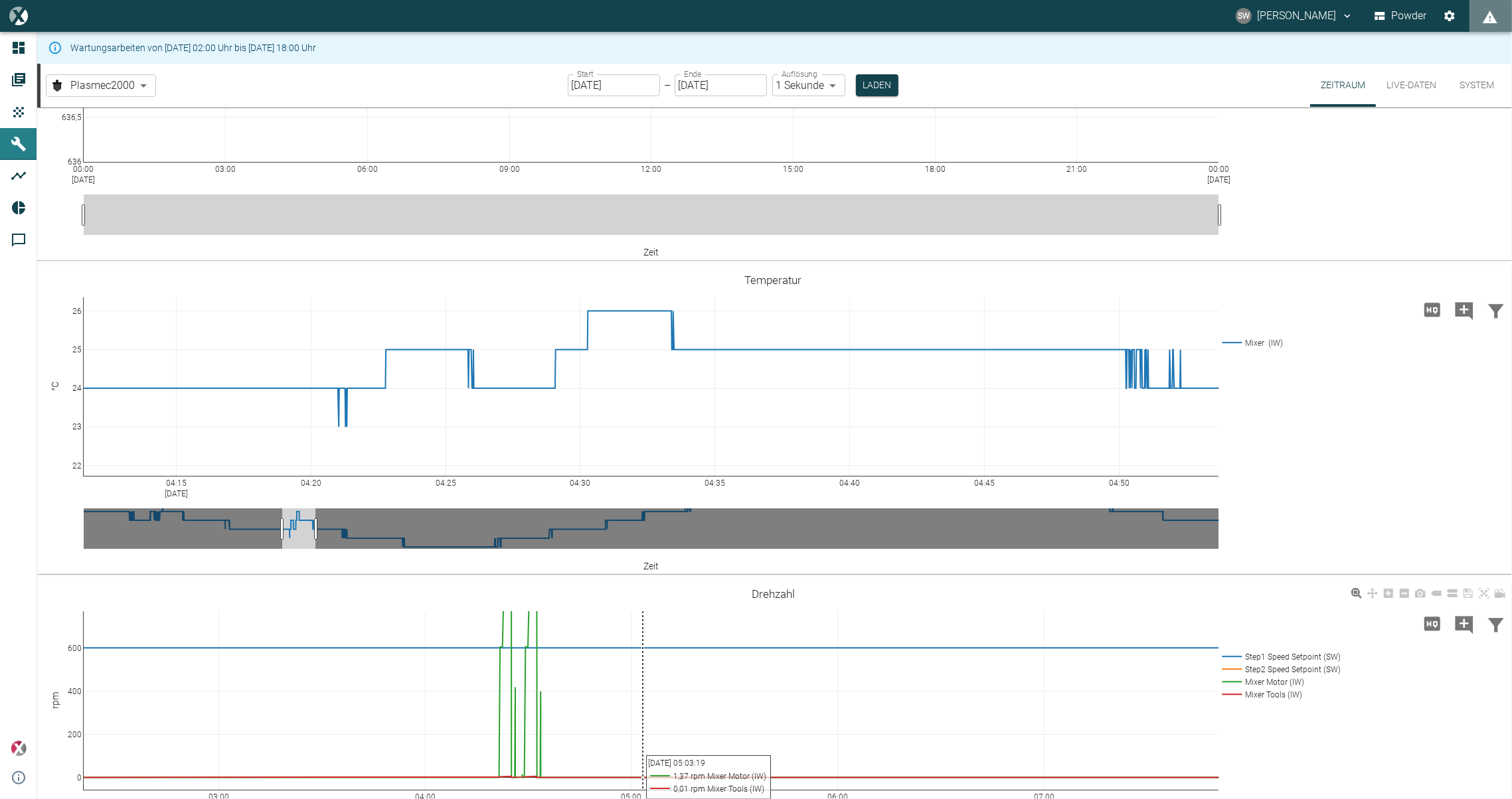
scroll to position [0, 0]
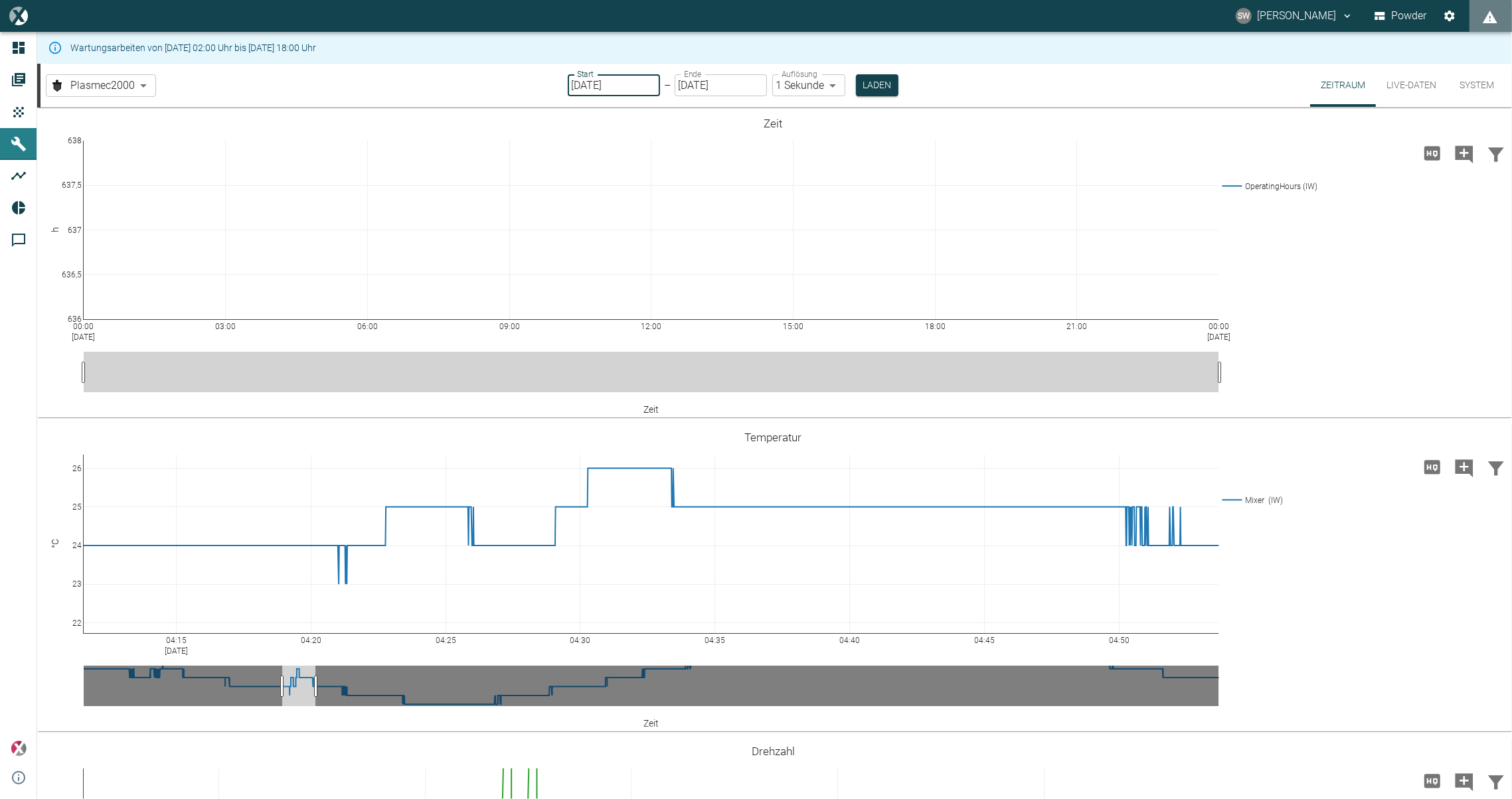
click at [580, 85] on input "[DATE]" at bounding box center [613, 85] width 92 height 22
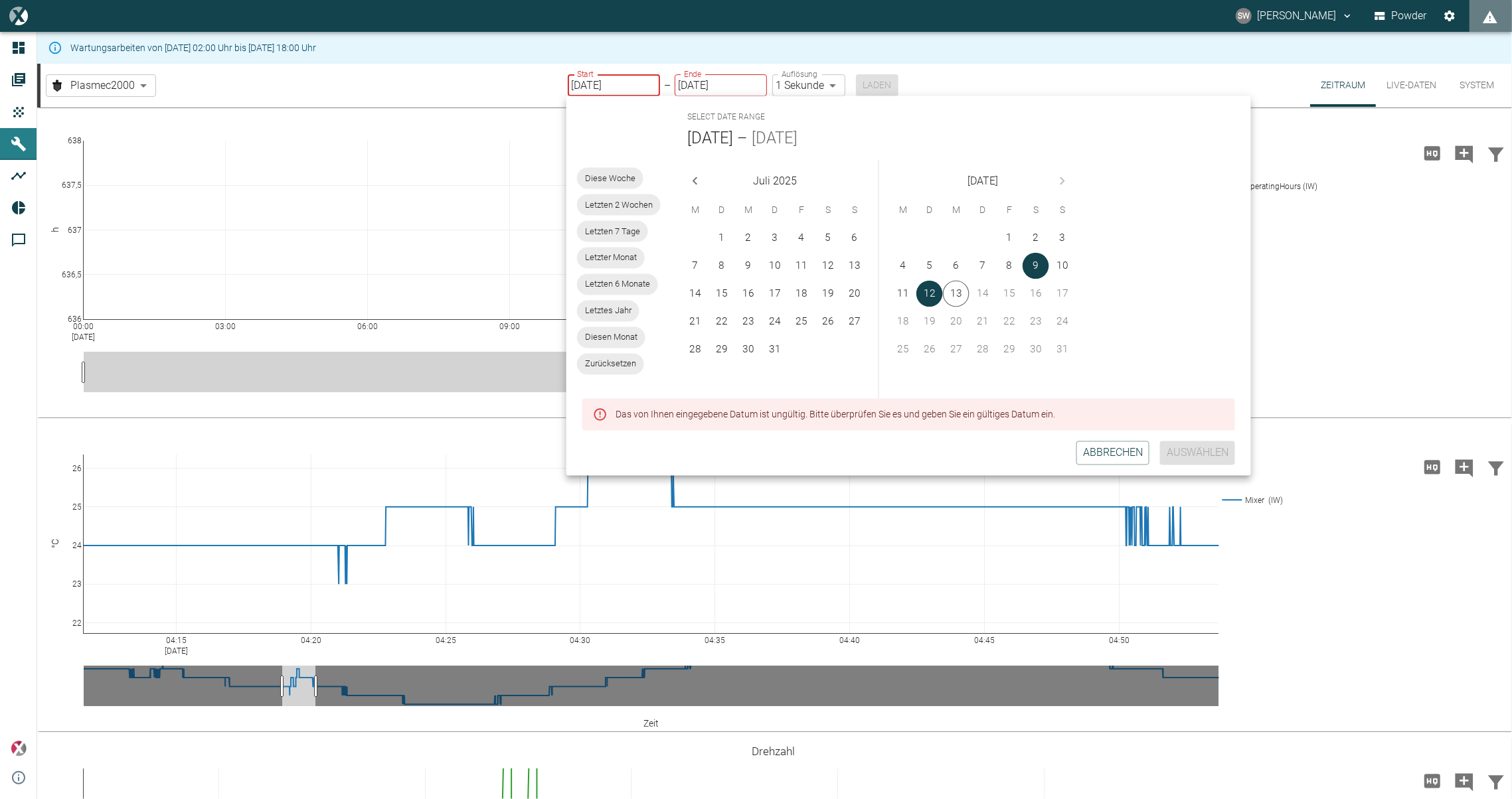
type input "[DATE]"
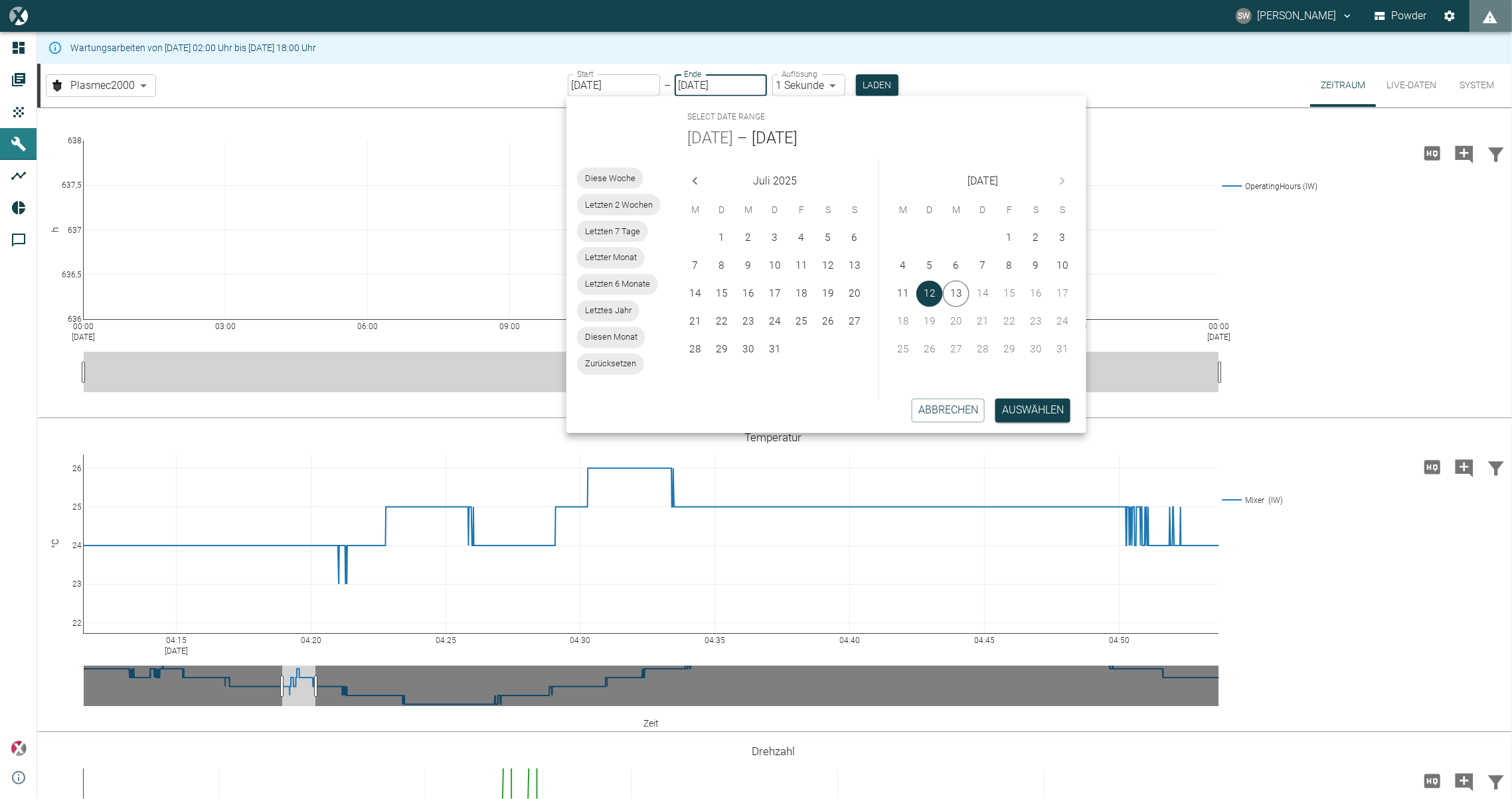
type input "[DATE]"
click at [885, 81] on button "Laden" at bounding box center [877, 85] width 43 height 22
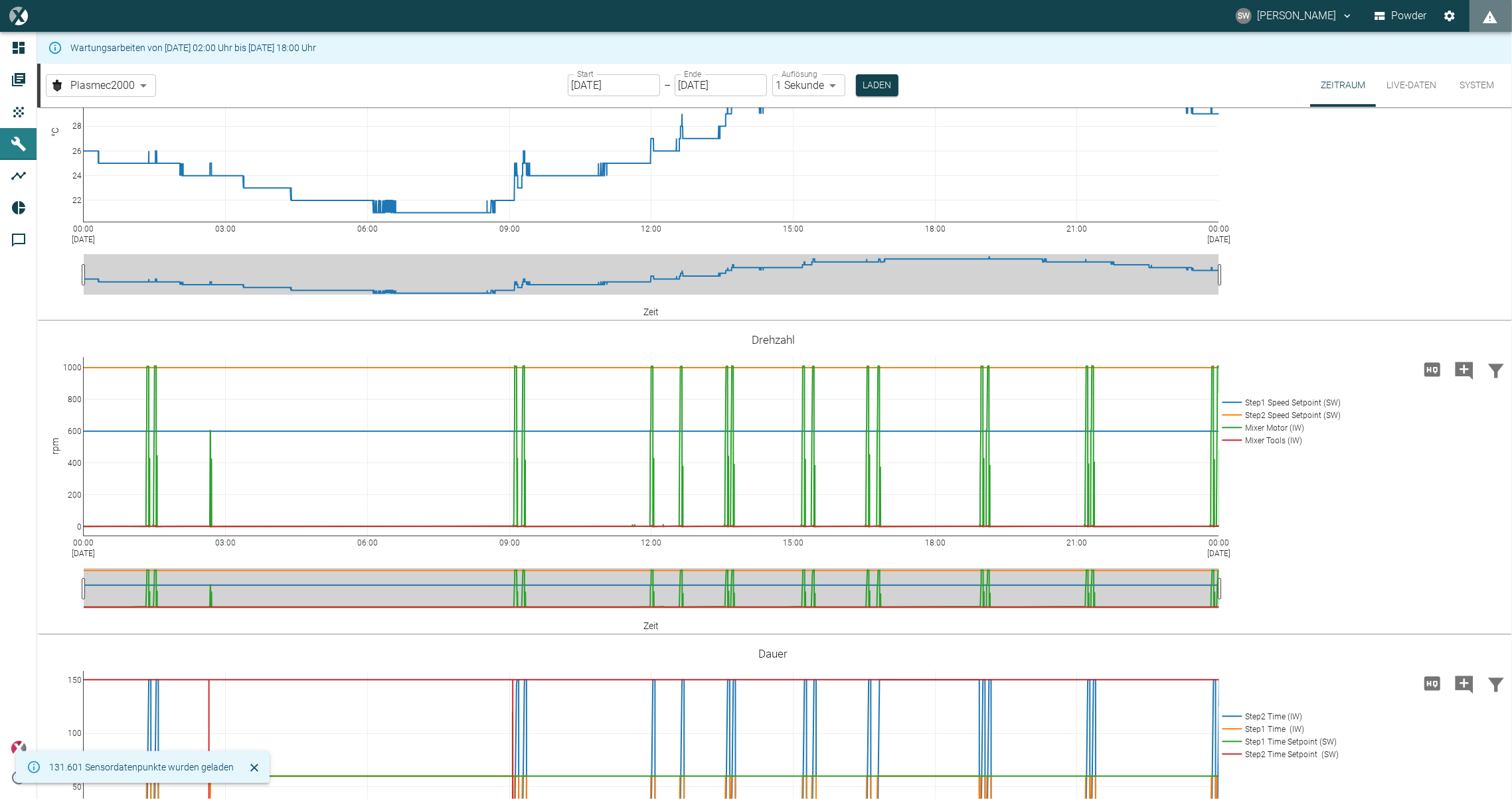
scroll to position [482, 0]
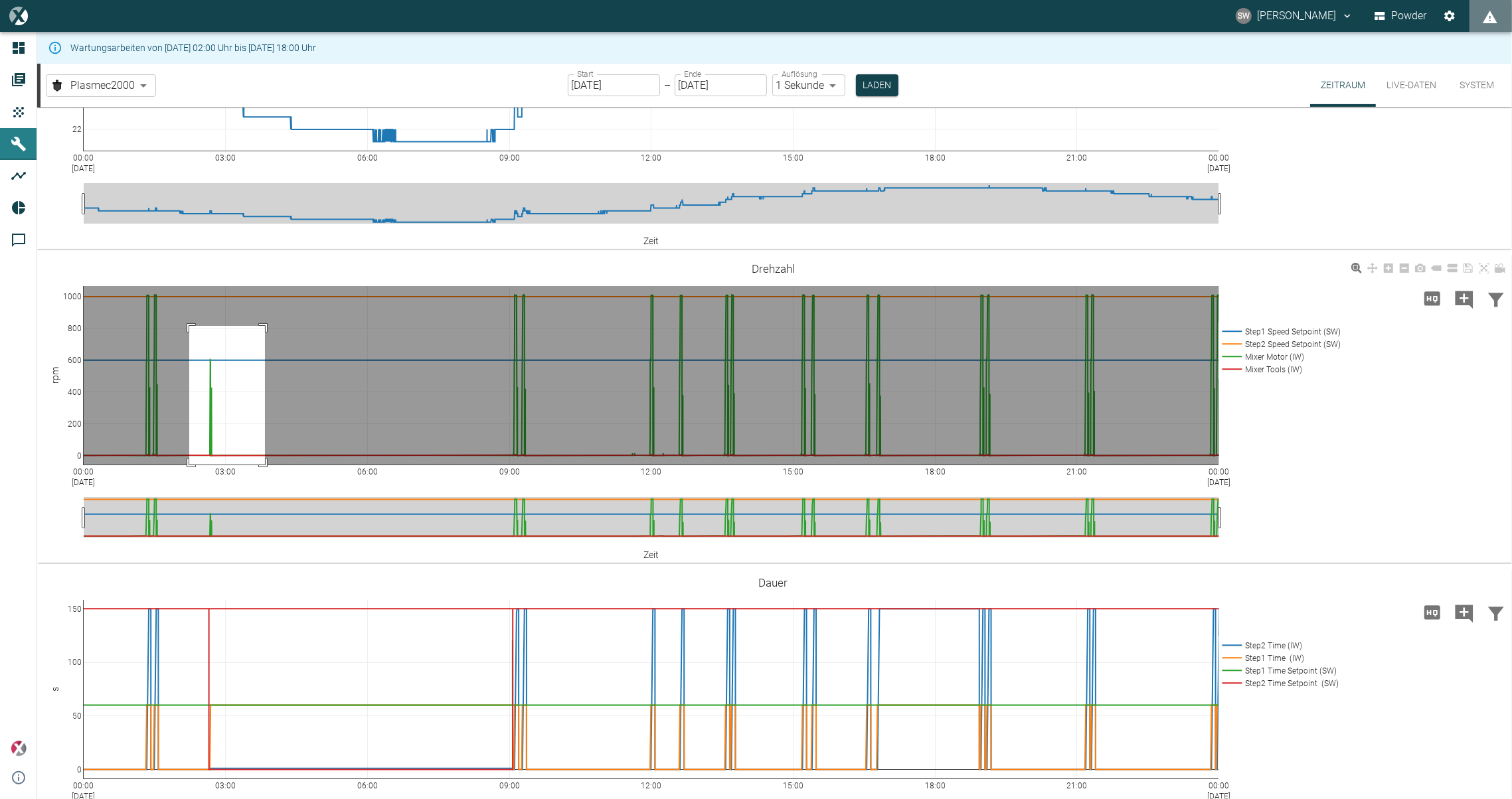
drag, startPoint x: 189, startPoint y: 326, endPoint x: 266, endPoint y: 473, distance: 165.9
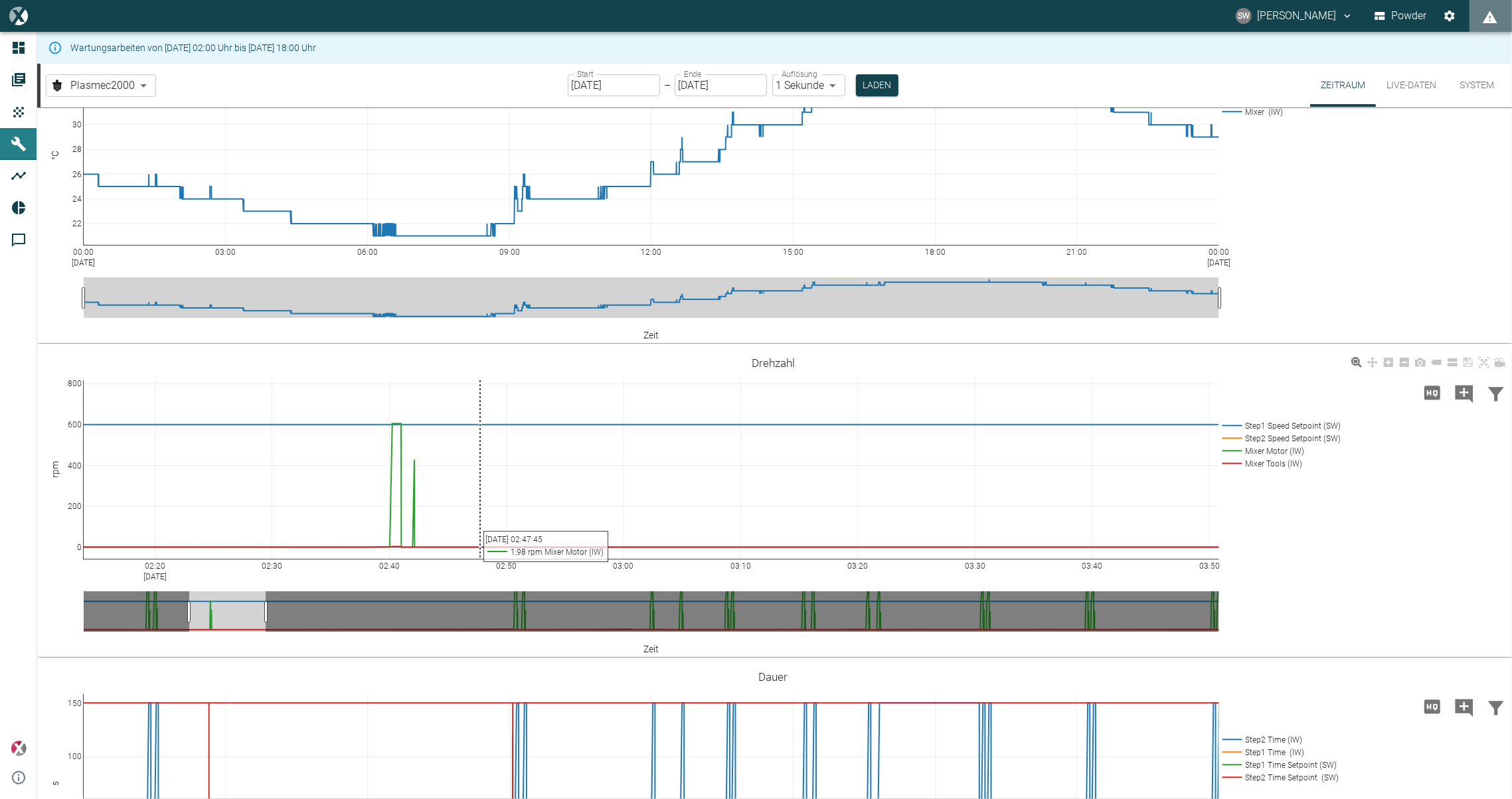
scroll to position [362, 0]
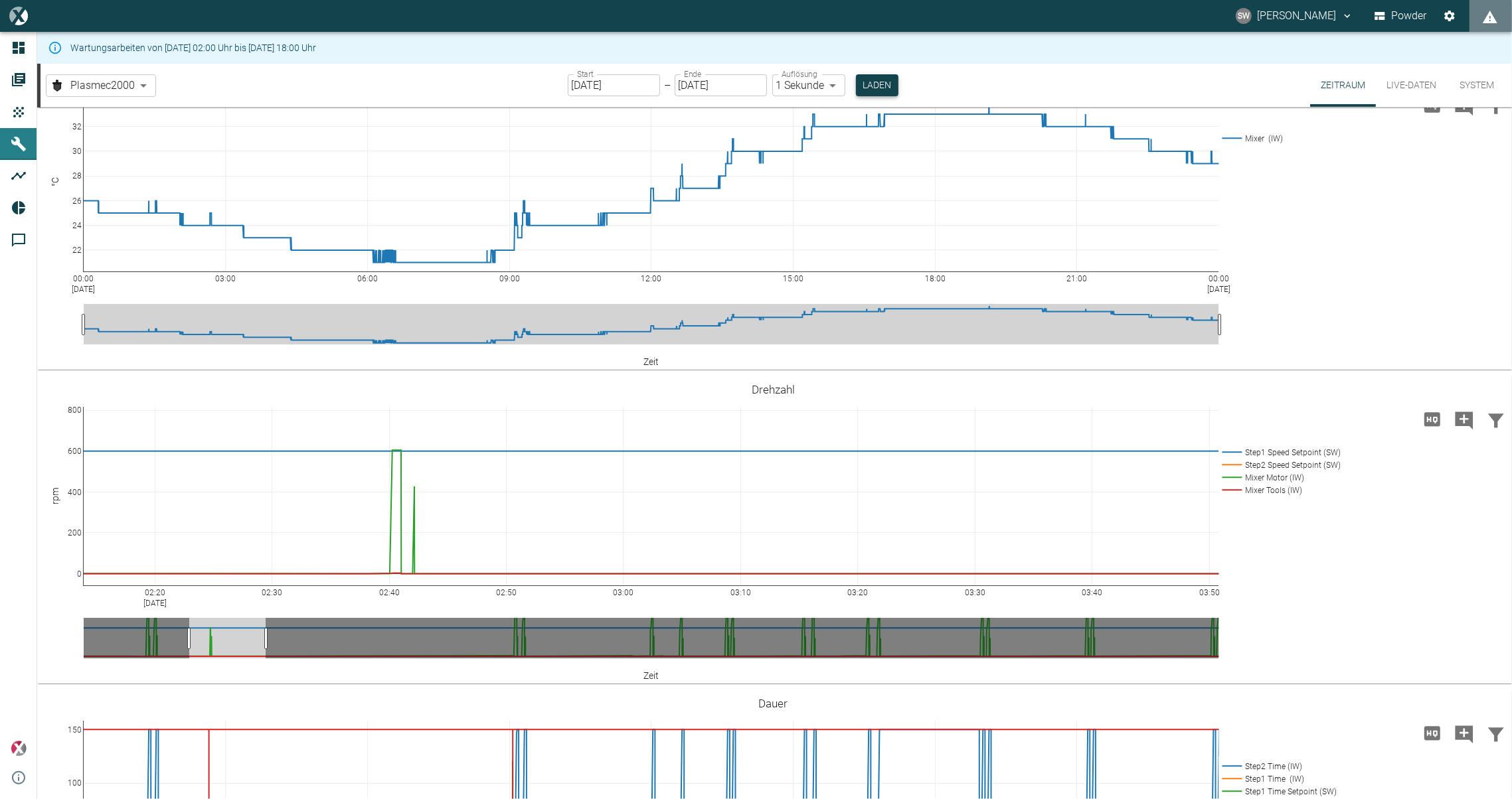
click at [868, 86] on button "Laden" at bounding box center [877, 85] width 43 height 22
click at [883, 88] on button "Laden" at bounding box center [877, 85] width 43 height 22
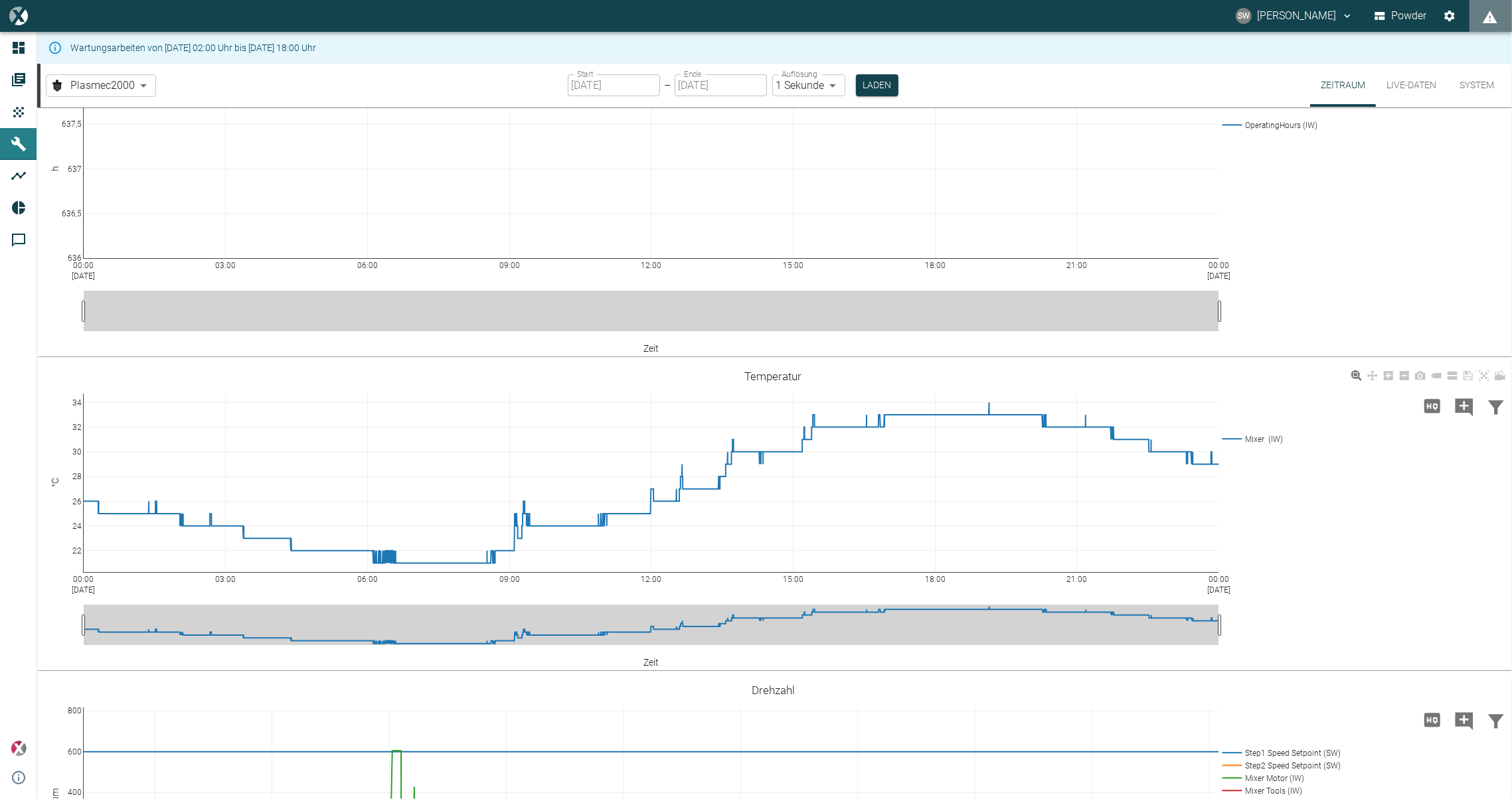
scroll to position [0, 0]
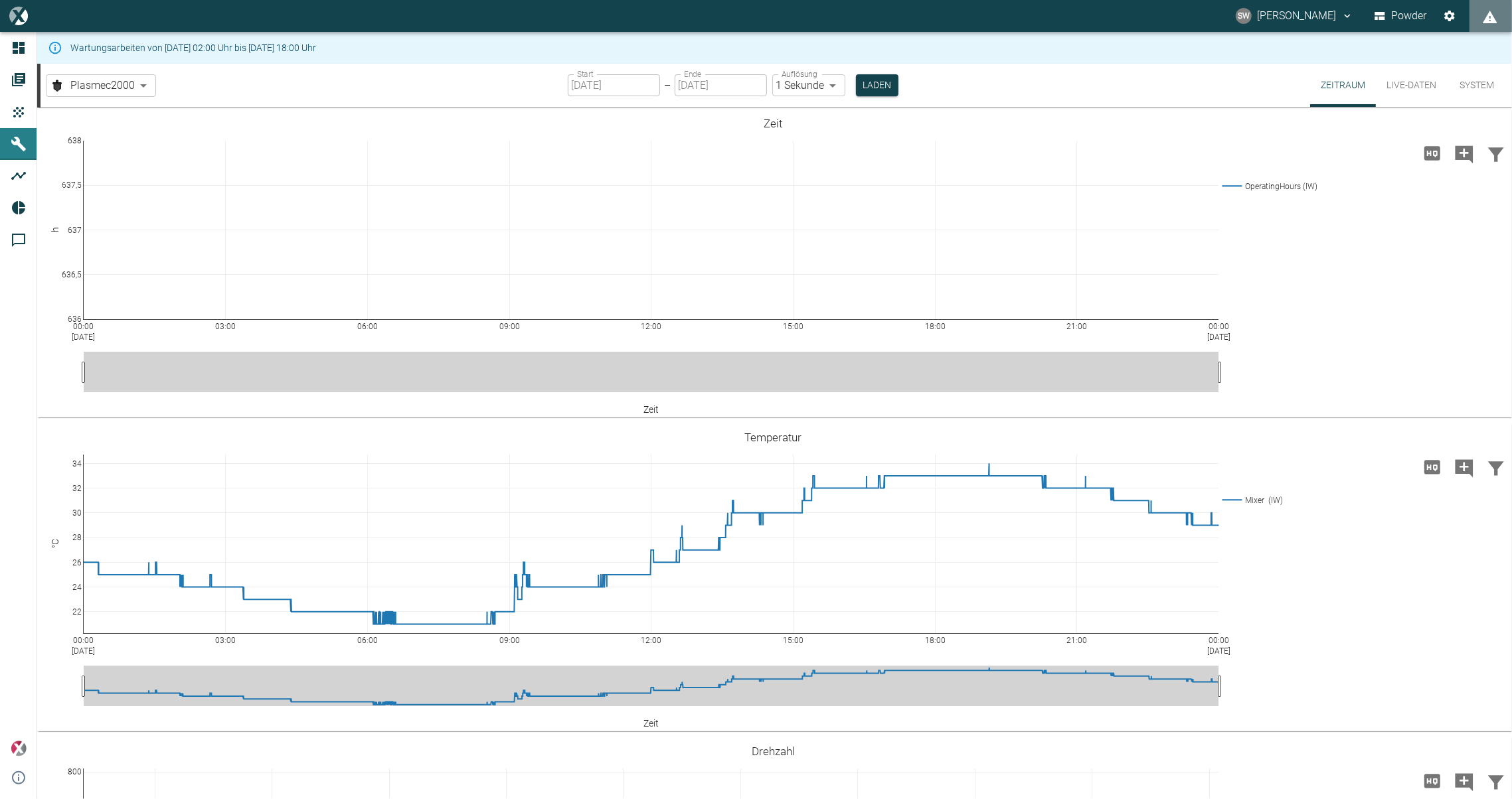
click at [830, 85] on body "SW [PERSON_NAME] Powder Dashboard Aufträge Produkte Maschinen Analysen Reports …" at bounding box center [756, 400] width 1512 height 799
click at [817, 131] on li "2 Minuten" at bounding box center [807, 137] width 75 height 24
click at [875, 88] on button "Laden" at bounding box center [877, 85] width 43 height 22
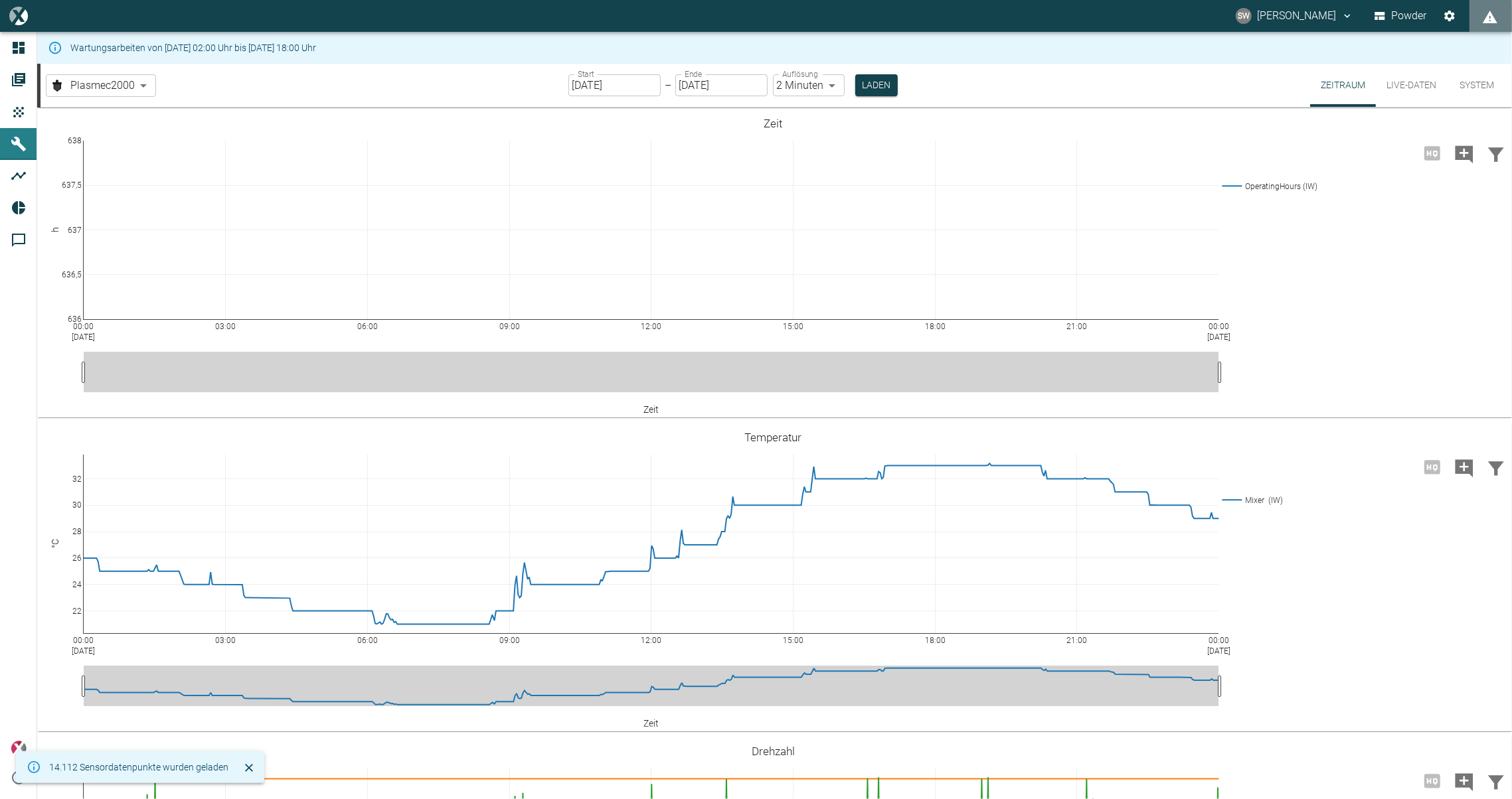
click at [826, 83] on body "SW [PERSON_NAME] Powder Dashboard Aufträge Produkte Maschinen Analysen Reports …" at bounding box center [756, 400] width 1512 height 799
click at [804, 107] on li "1 Sekunde" at bounding box center [807, 113] width 75 height 24
type input "1sec"
click at [879, 88] on button "Laden" at bounding box center [877, 85] width 43 height 22
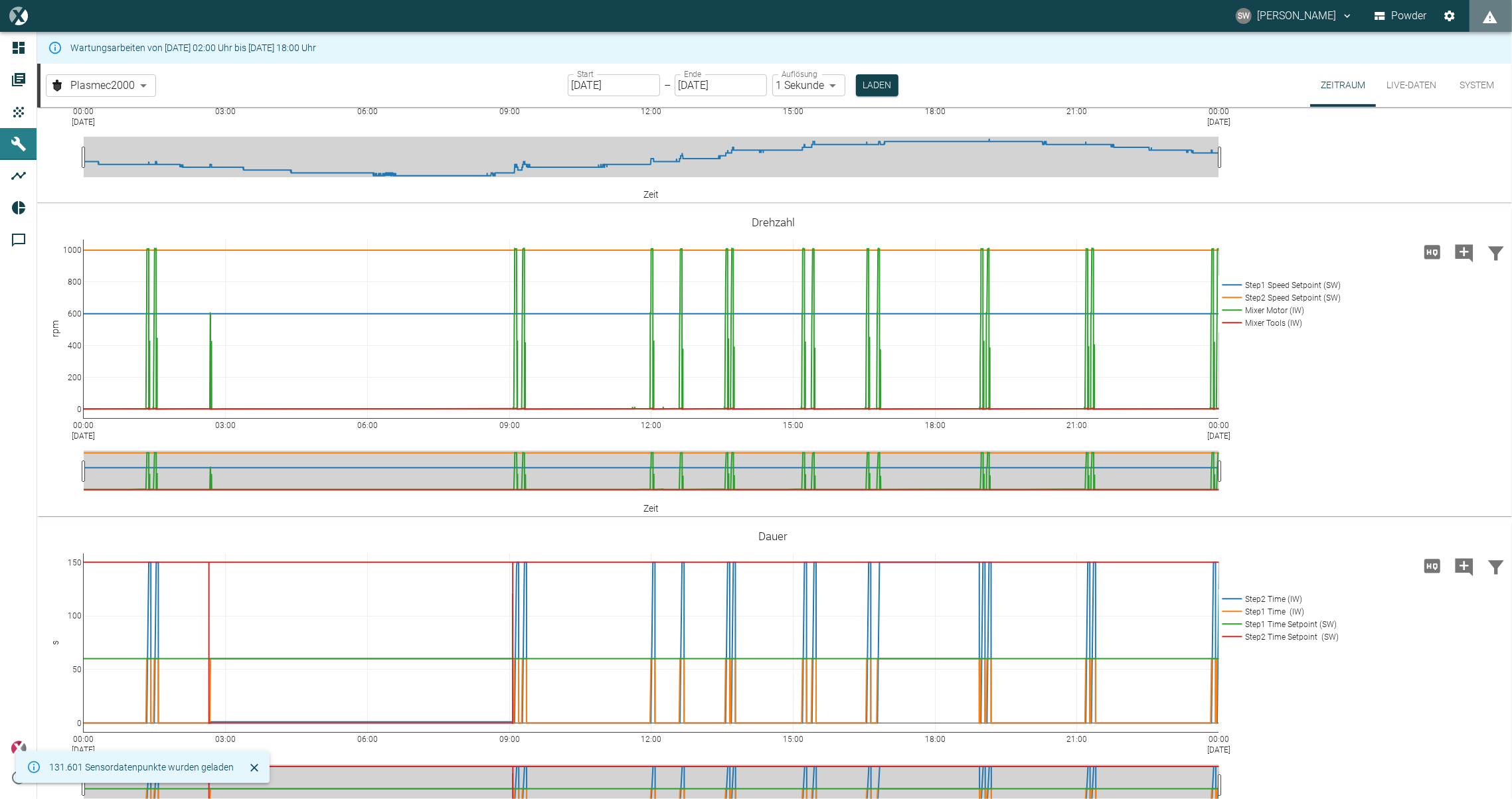
scroll to position [543, 0]
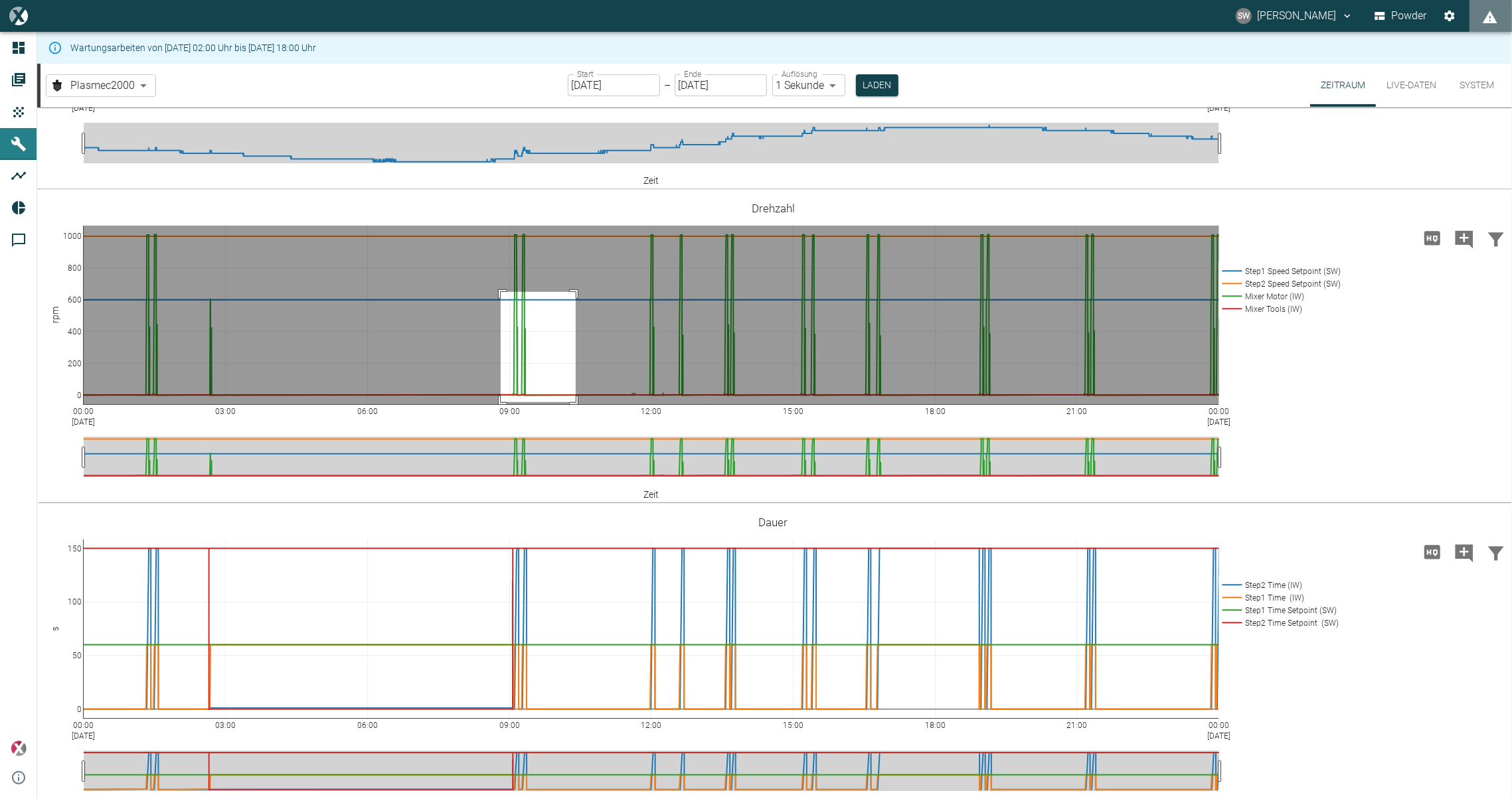
drag, startPoint x: 501, startPoint y: 291, endPoint x: 575, endPoint y: 402, distance: 133.4
